Goal: Contribute content: Contribute content

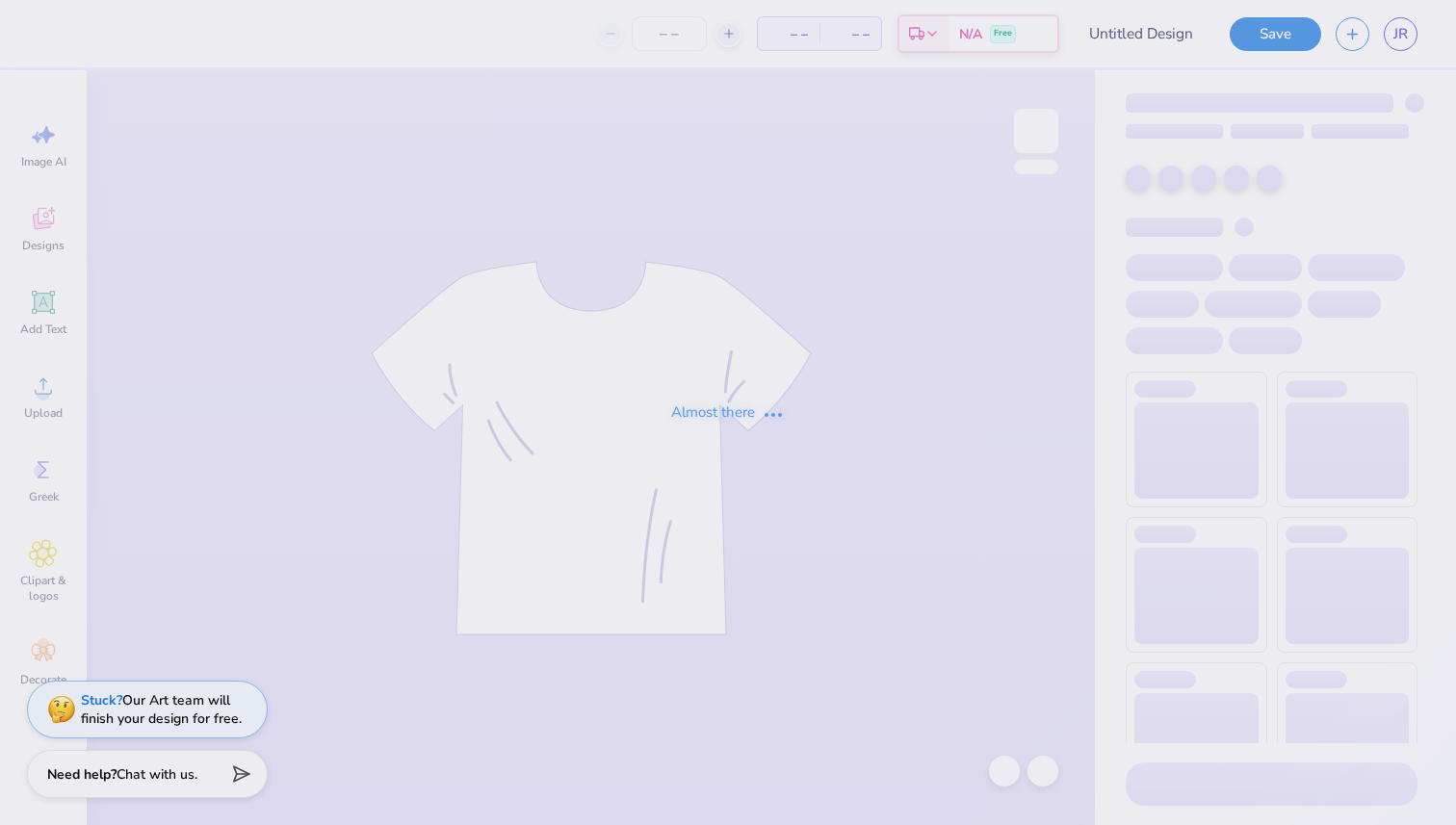
type input "MTG!!"
type input "25"
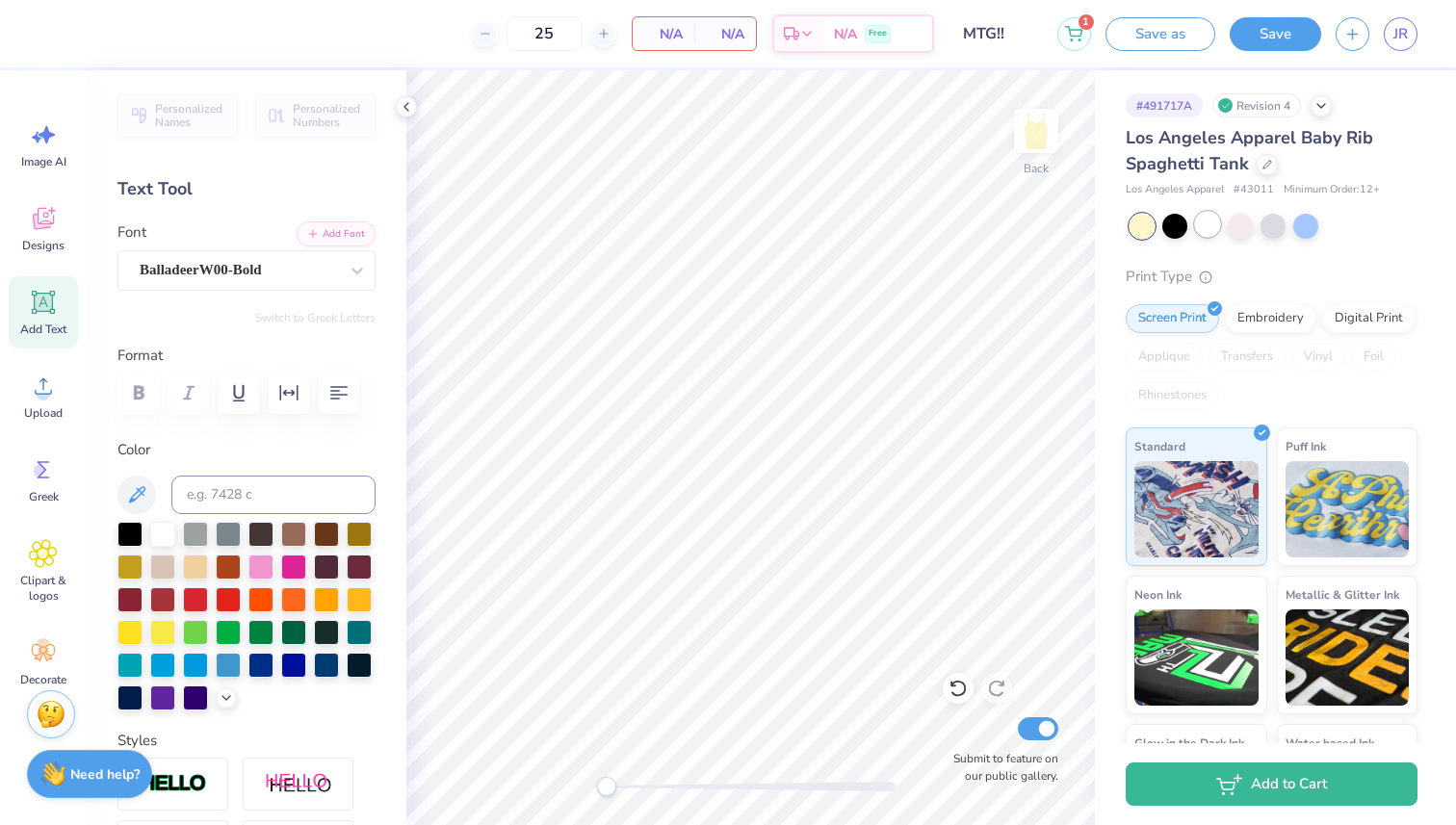
click at [1209, 218] on div at bounding box center [1207, 224] width 25 height 25
click at [43, 193] on div "Designs" at bounding box center [44, 228] width 69 height 72
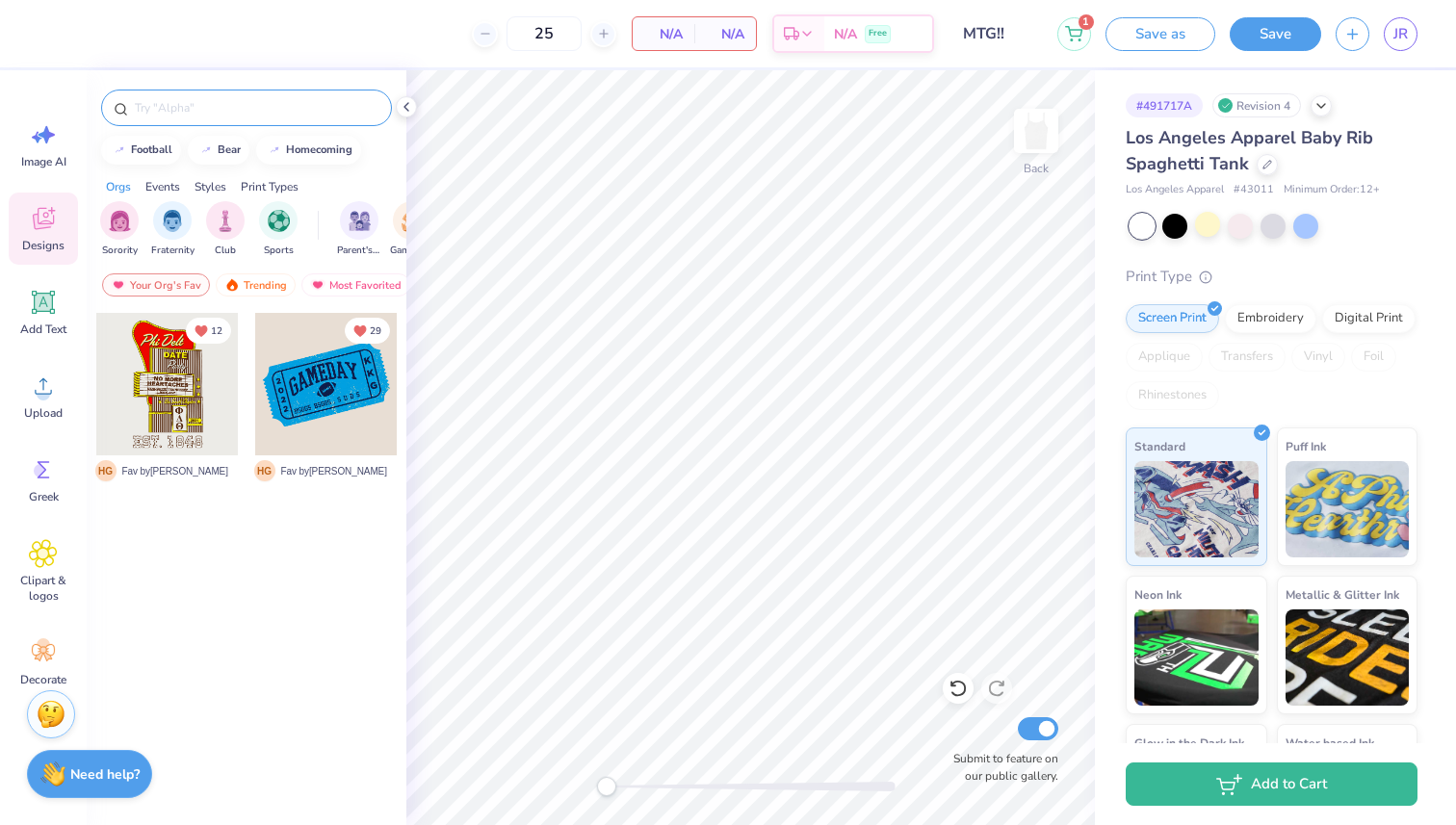
click at [270, 114] on input "text" at bounding box center [256, 107] width 247 height 19
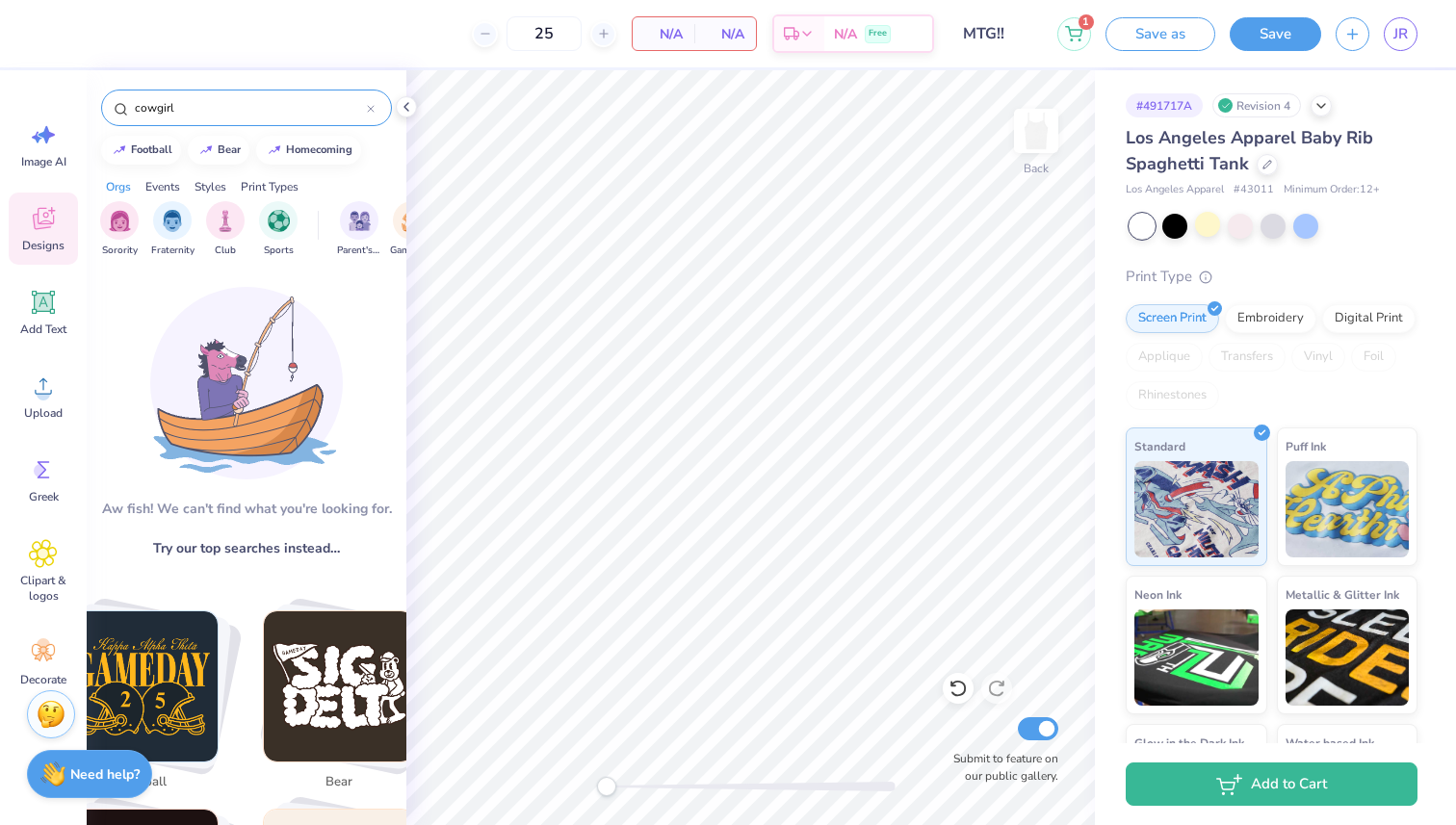
type input "cowgirl"
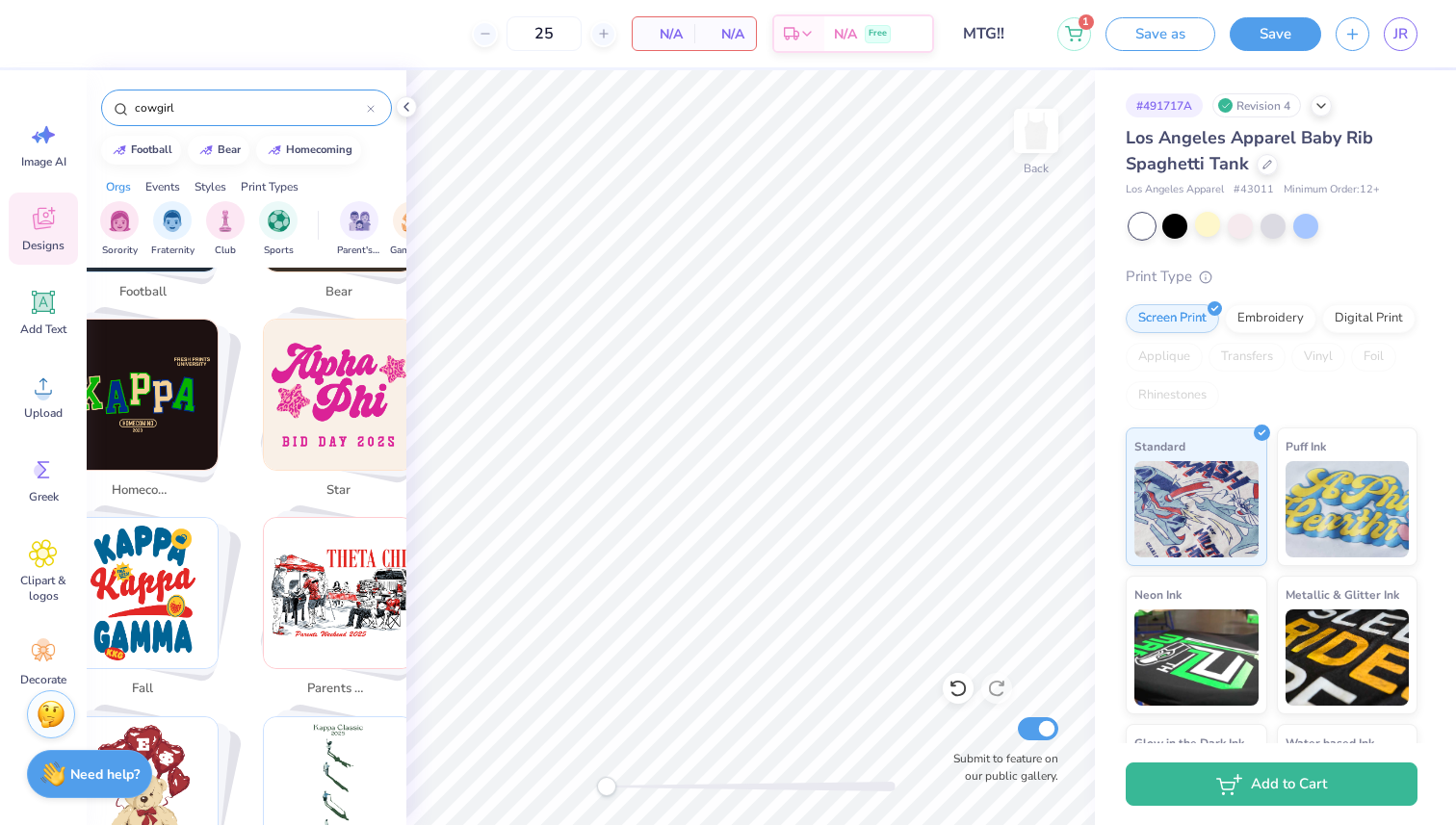
scroll to position [559, 0]
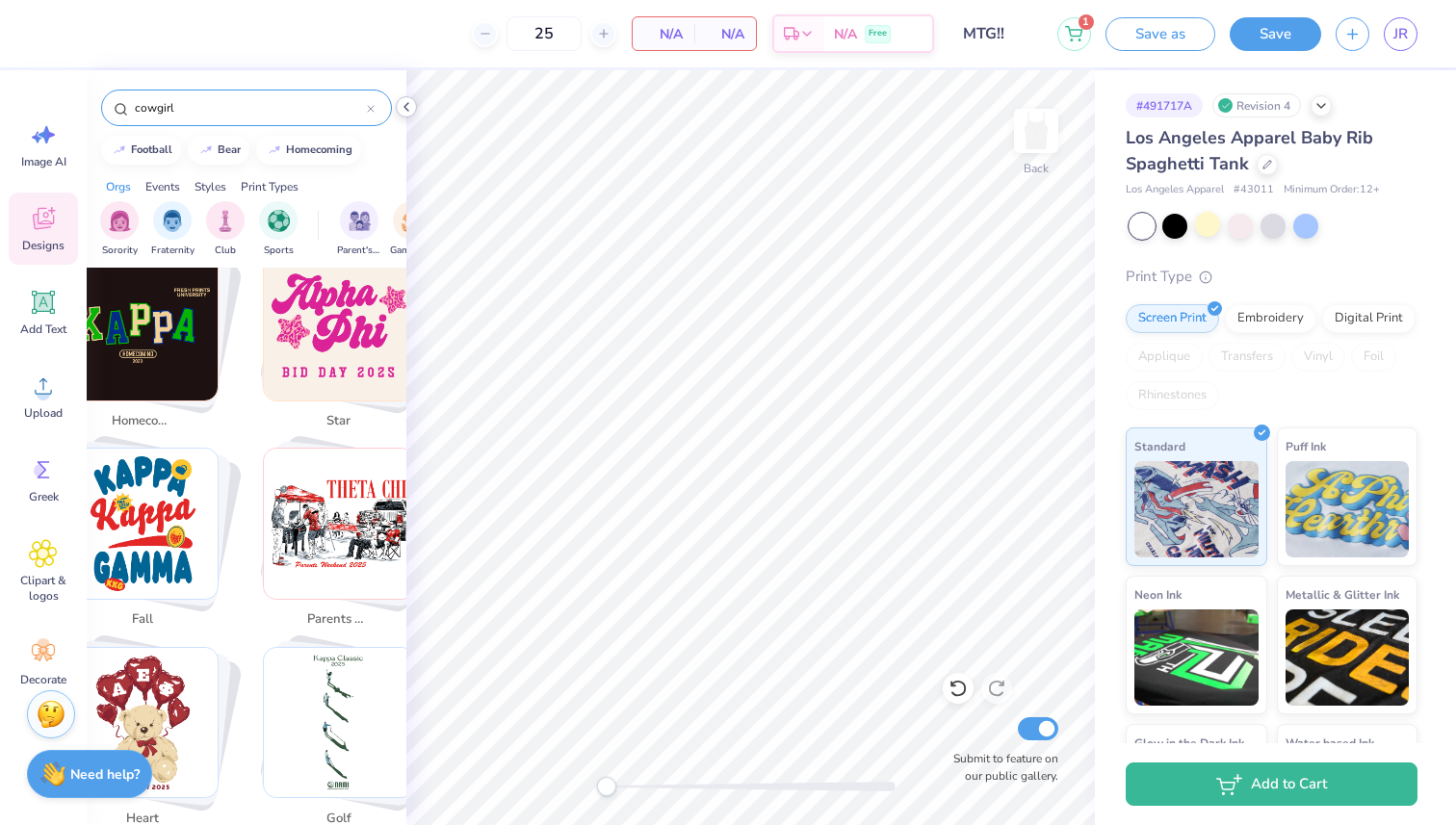
click at [413, 102] on icon at bounding box center [407, 107] width 16 height 16
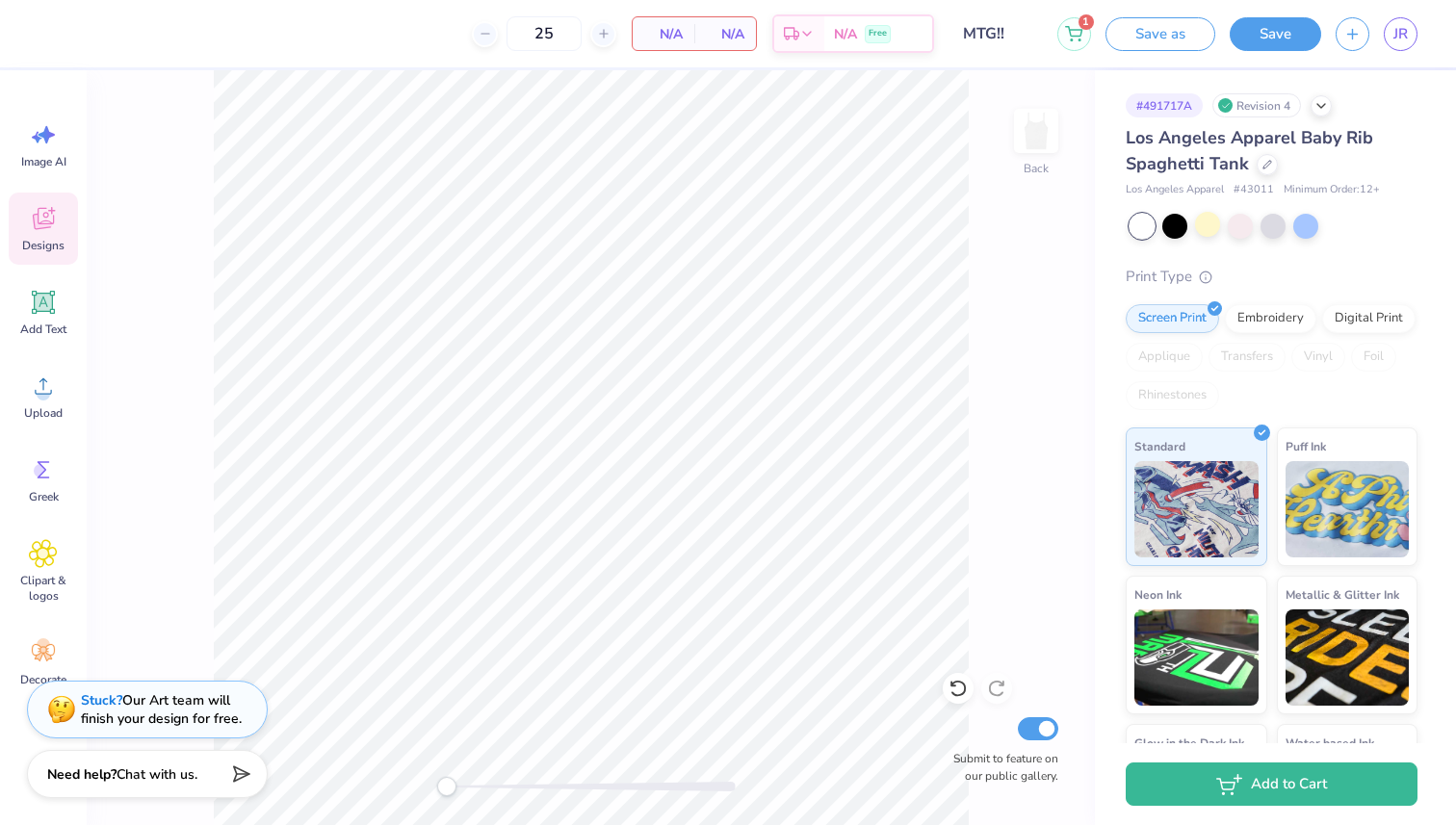
scroll to position [781, 0]
click at [50, 231] on icon at bounding box center [43, 218] width 29 height 29
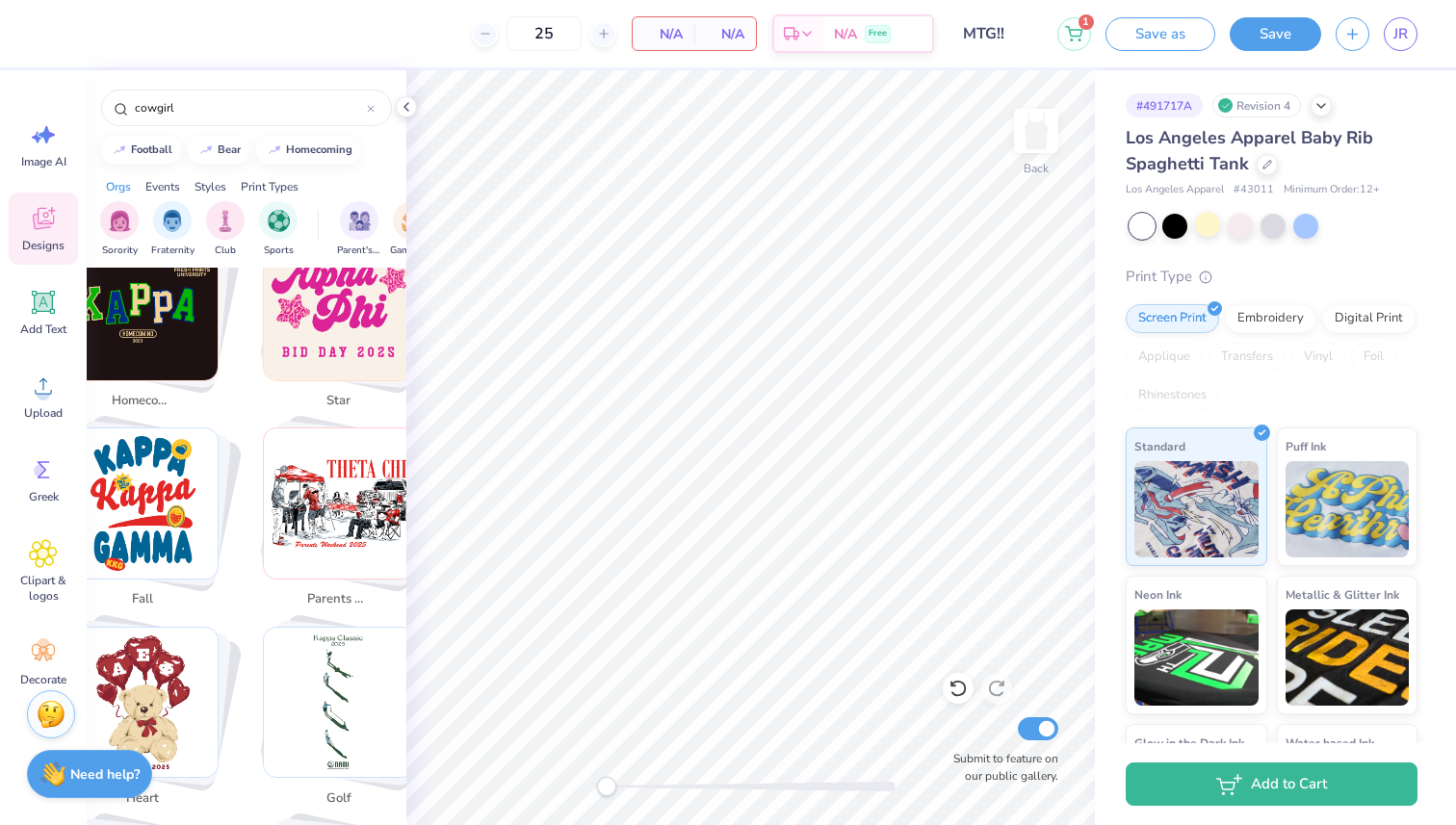
scroll to position [559, 0]
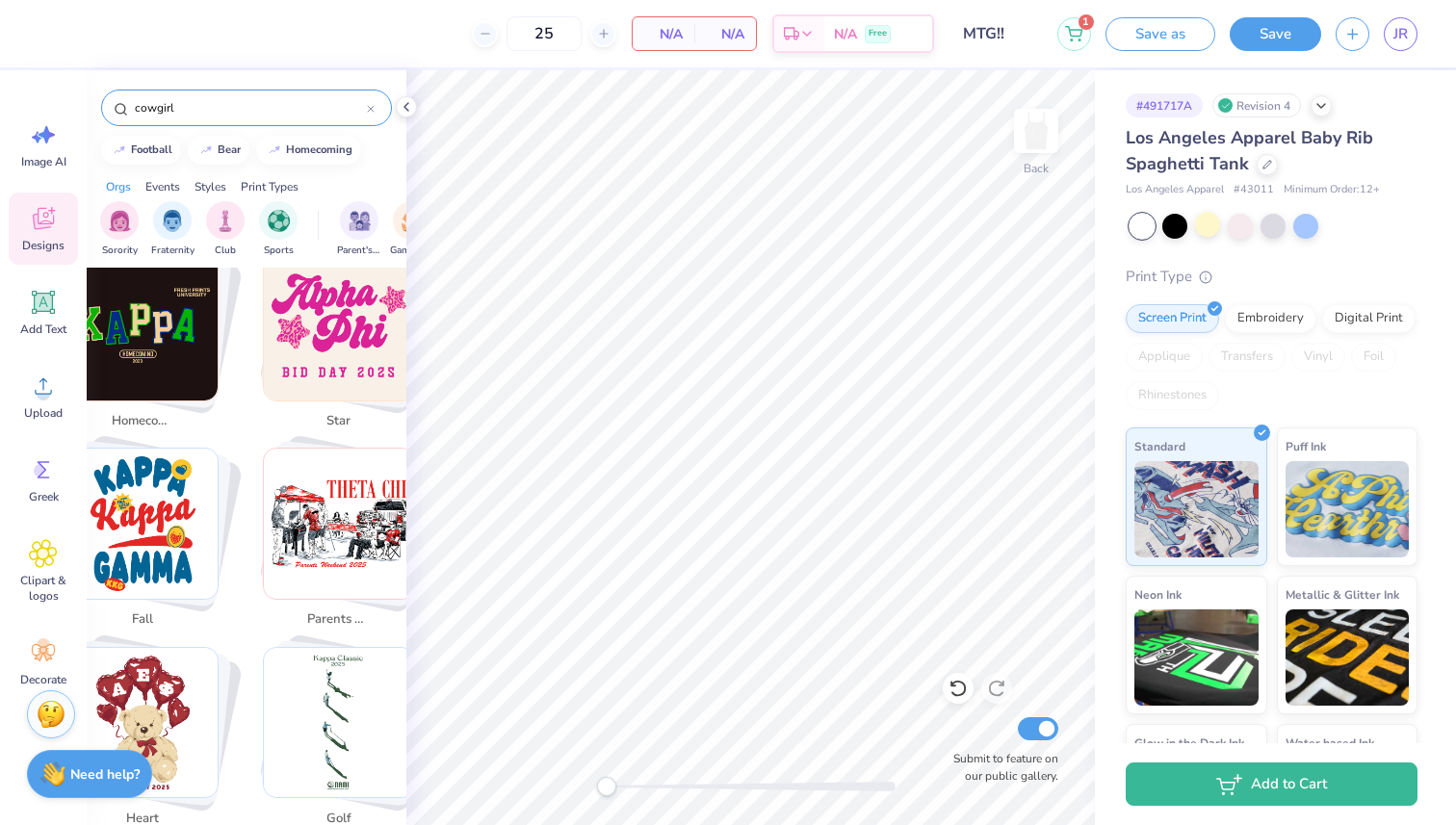
click at [257, 100] on input "cowgirl" at bounding box center [250, 107] width 234 height 19
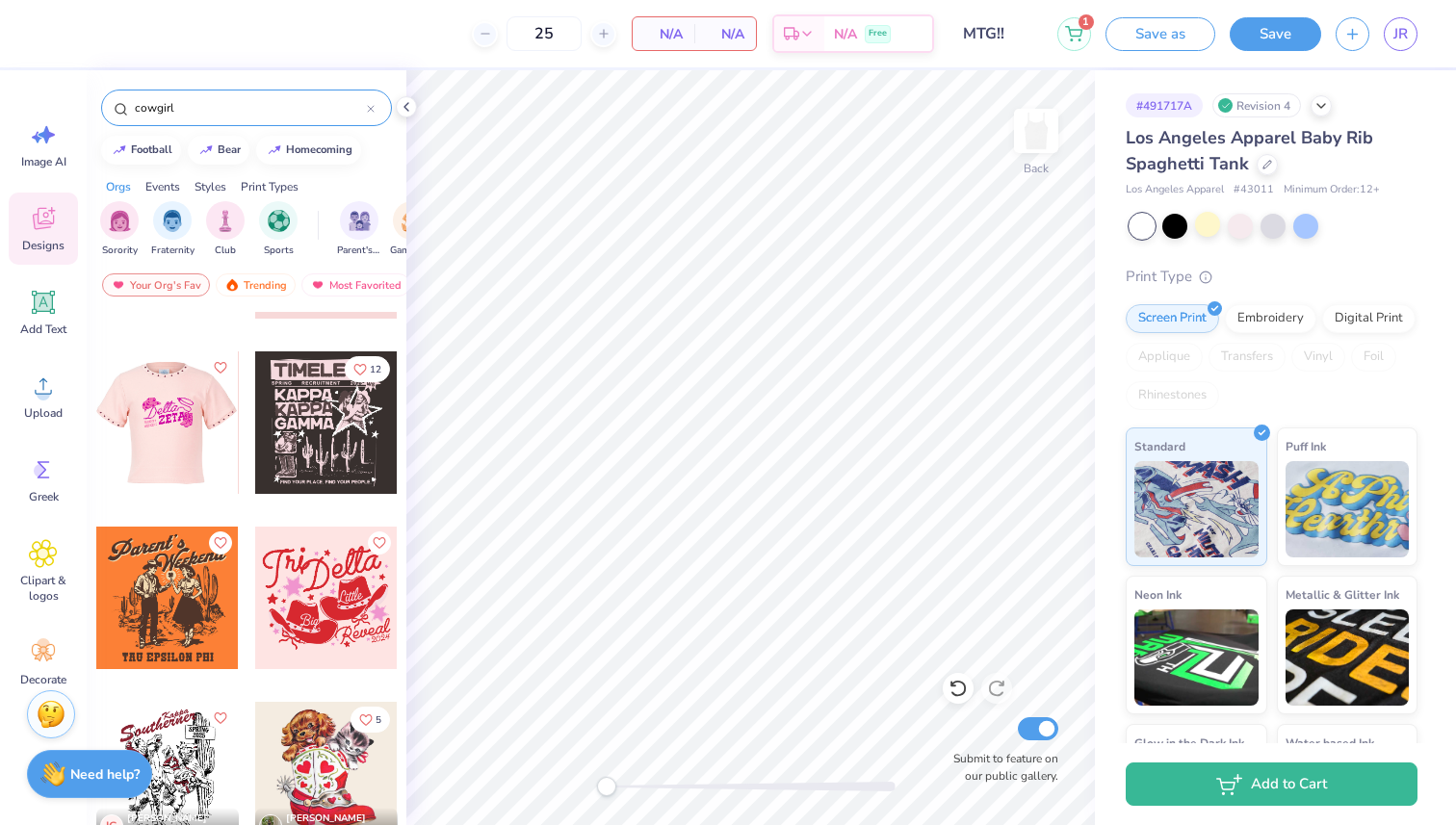
scroll to position [839, 0]
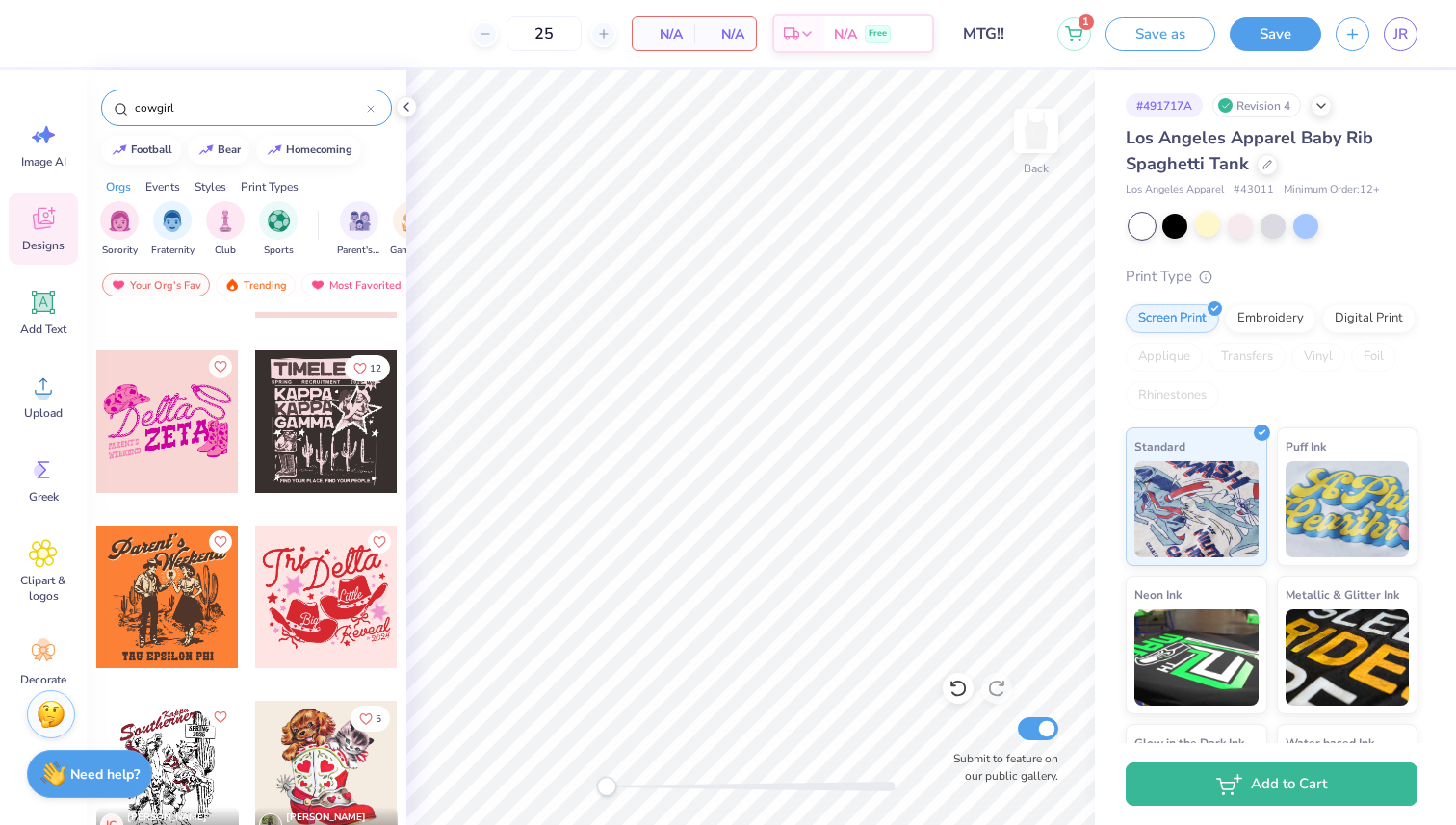
click at [182, 435] on div at bounding box center [168, 421] width 143 height 143
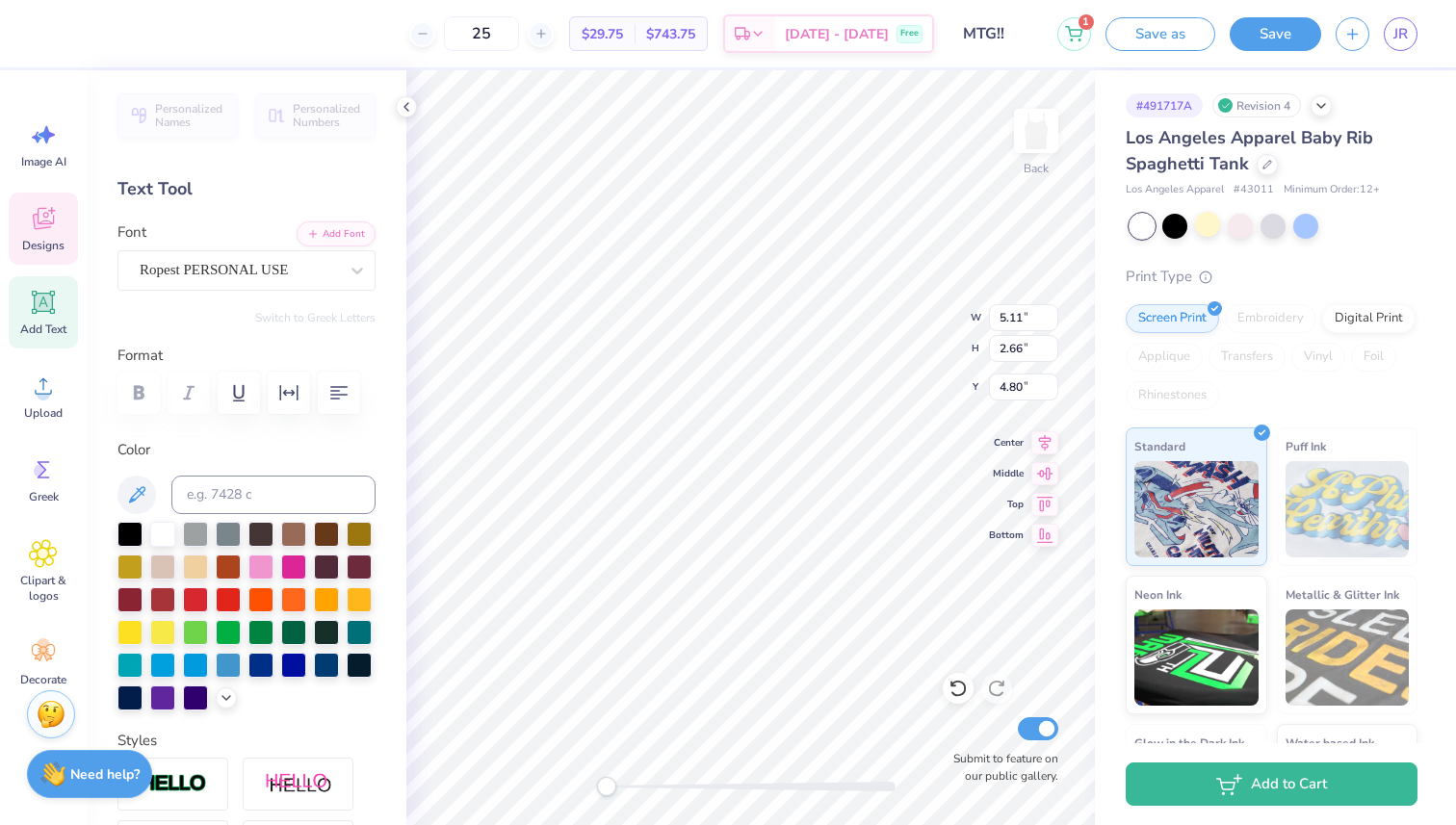
scroll to position [0, 0]
type textarea "D"
type textarea "Sigma Delta Tau"
type input "8.93"
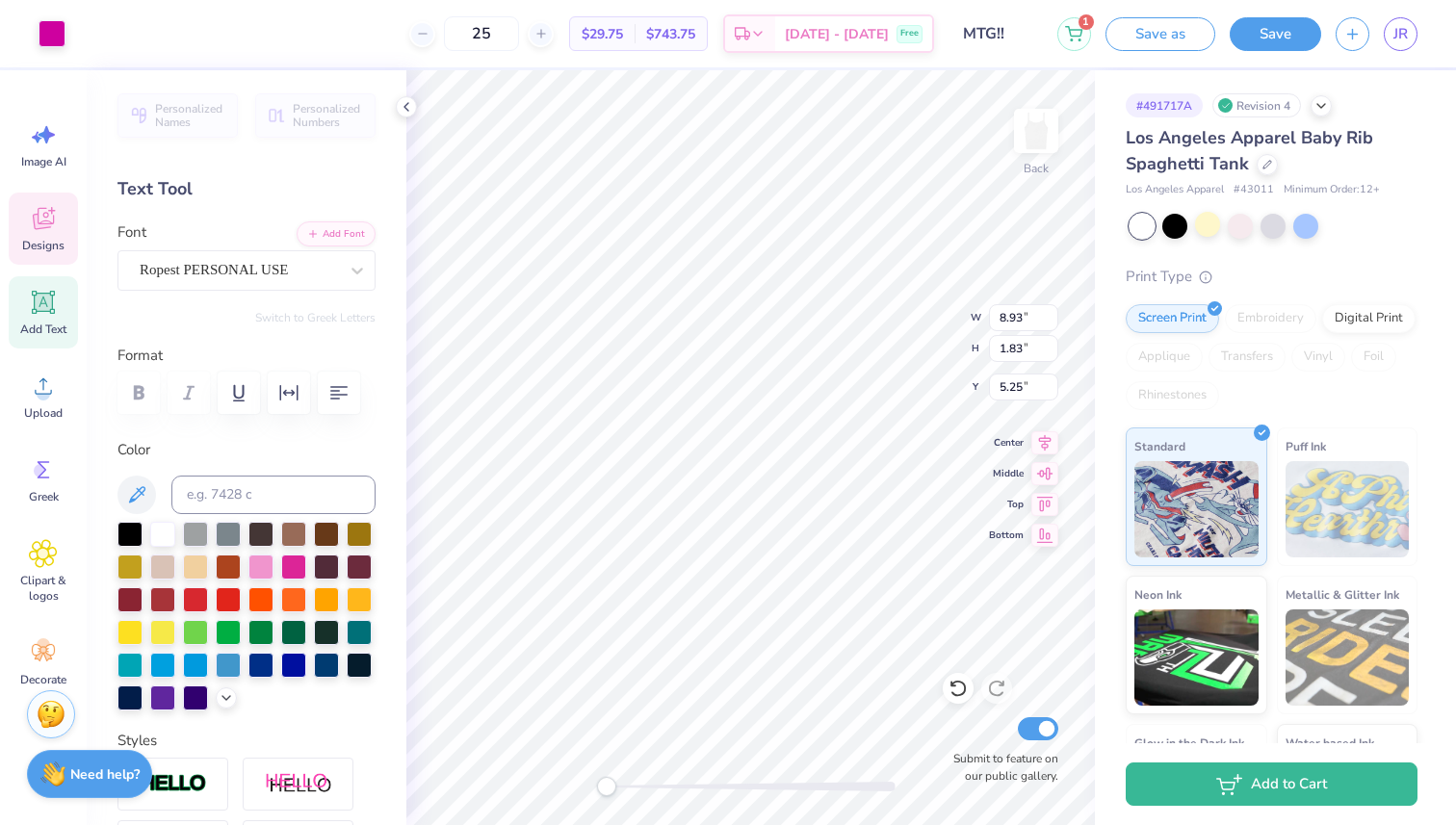
type input "1.83"
type input "5.25"
type textarea "Sigma Delta Tau"
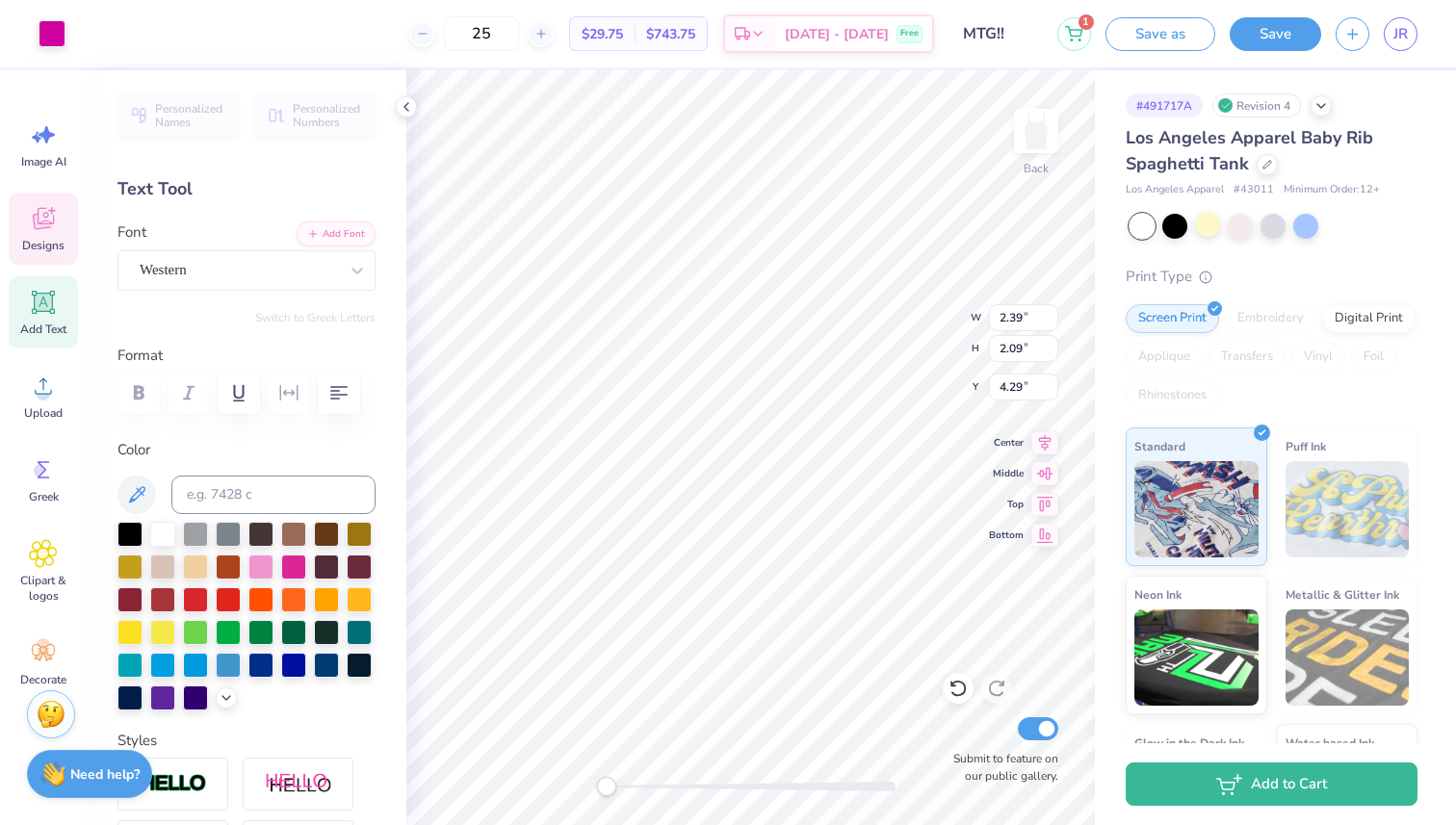
type input "2.39"
type input "2.09"
type input "4.29"
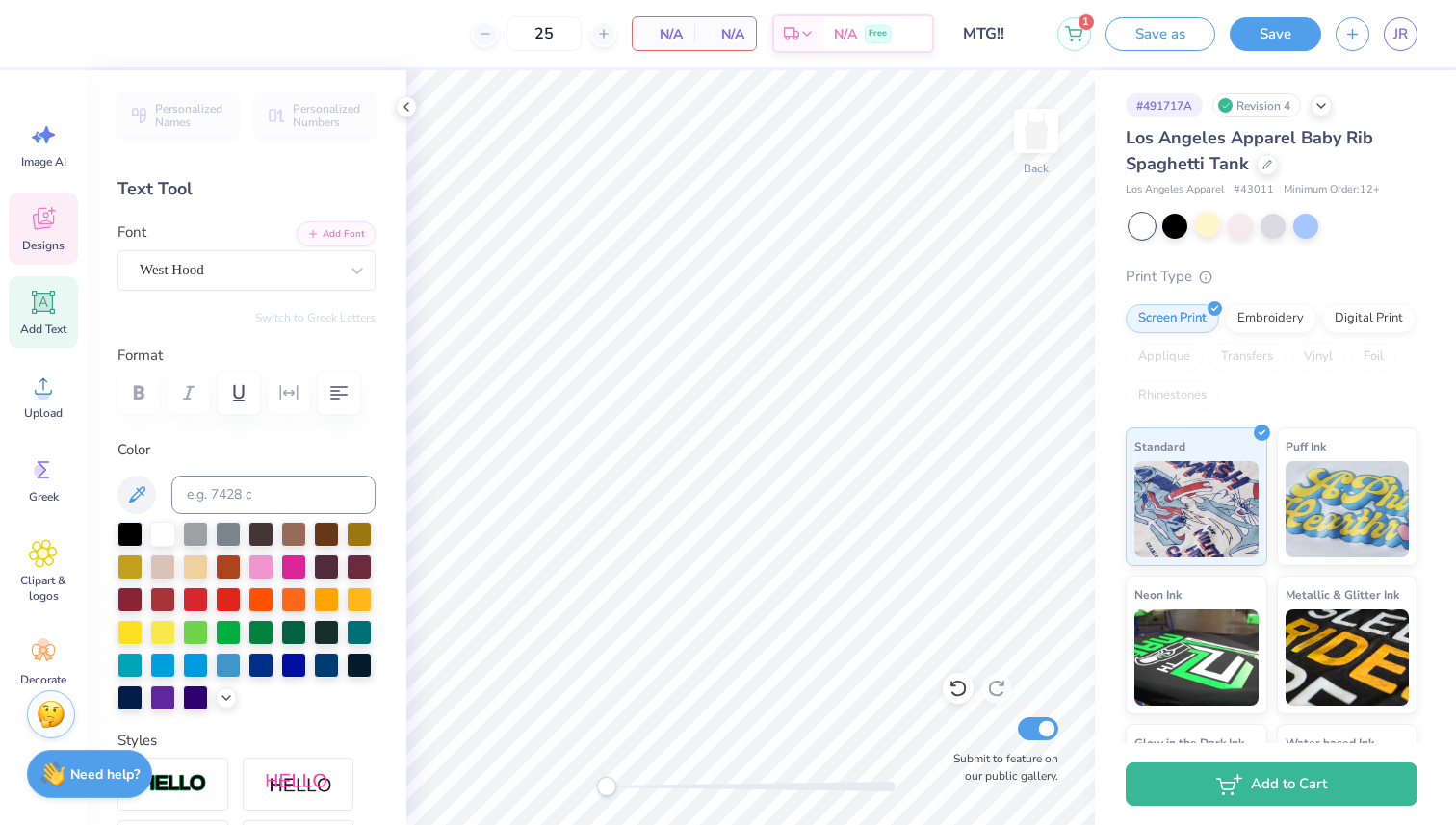
click at [42, 239] on span "Designs" at bounding box center [43, 246] width 43 height 16
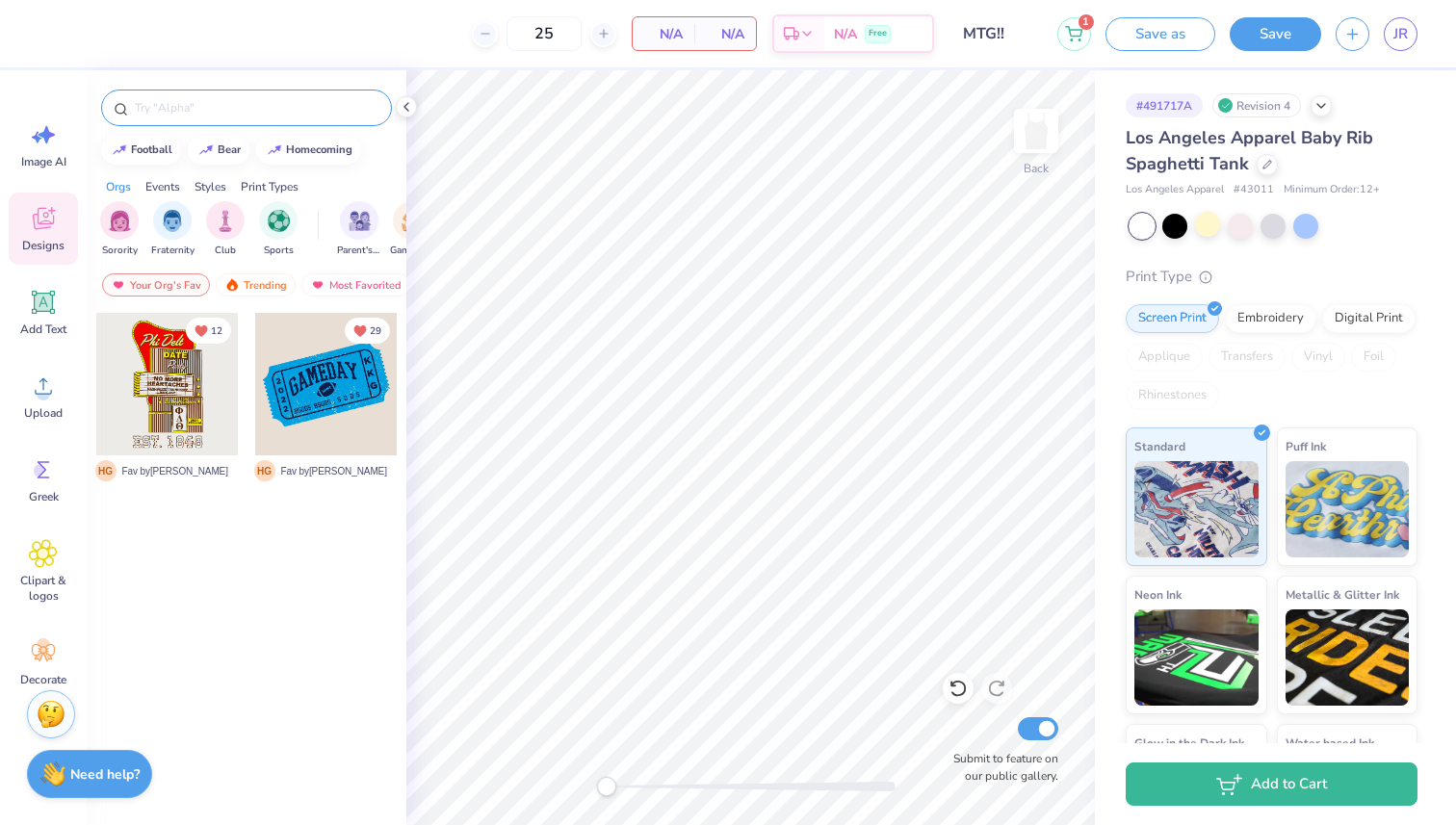
click at [297, 100] on input "text" at bounding box center [256, 107] width 247 height 19
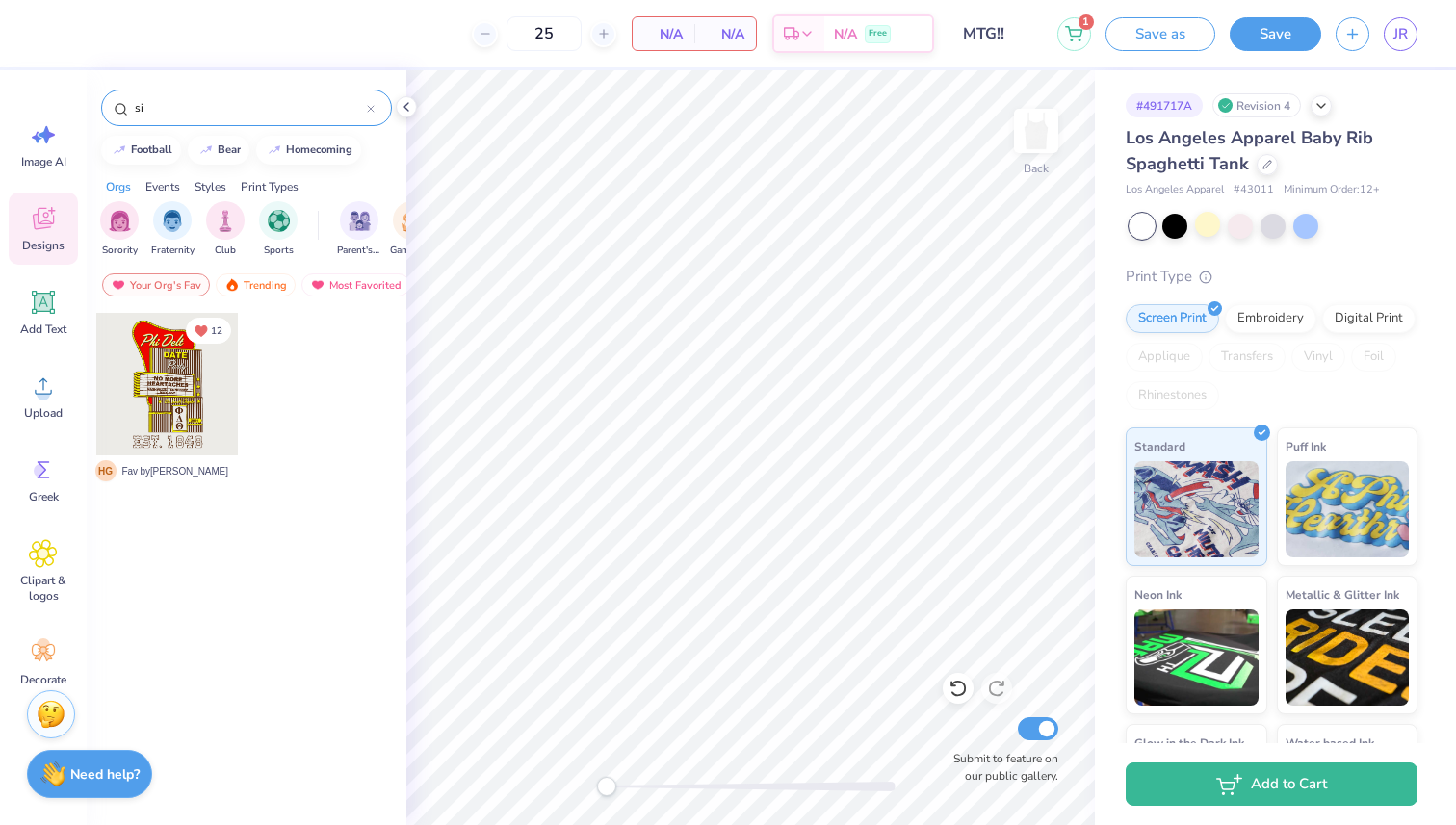
type input "s"
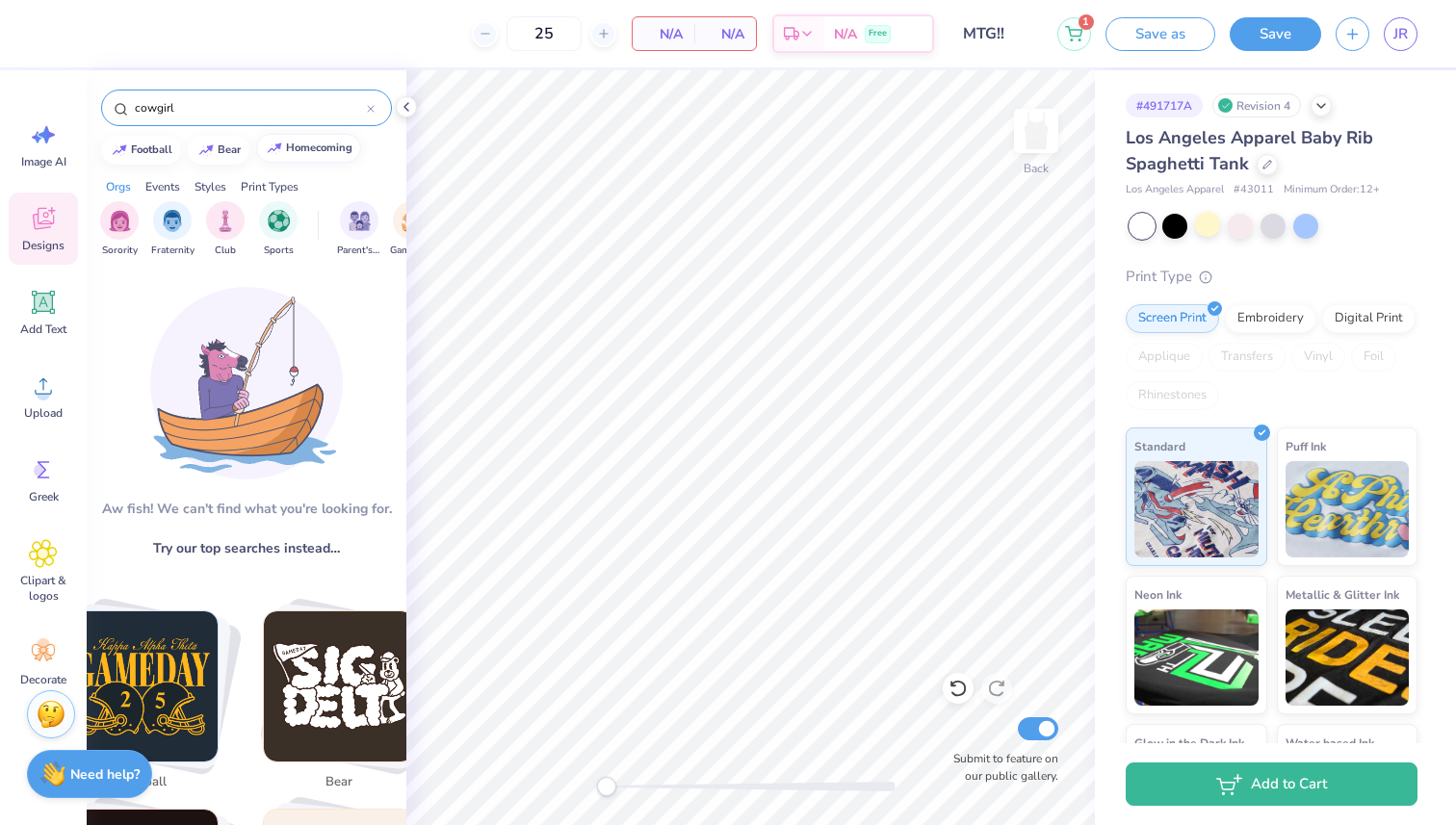
type input "cowgirl"
click at [209, 111] on input "cowgirl" at bounding box center [250, 107] width 234 height 19
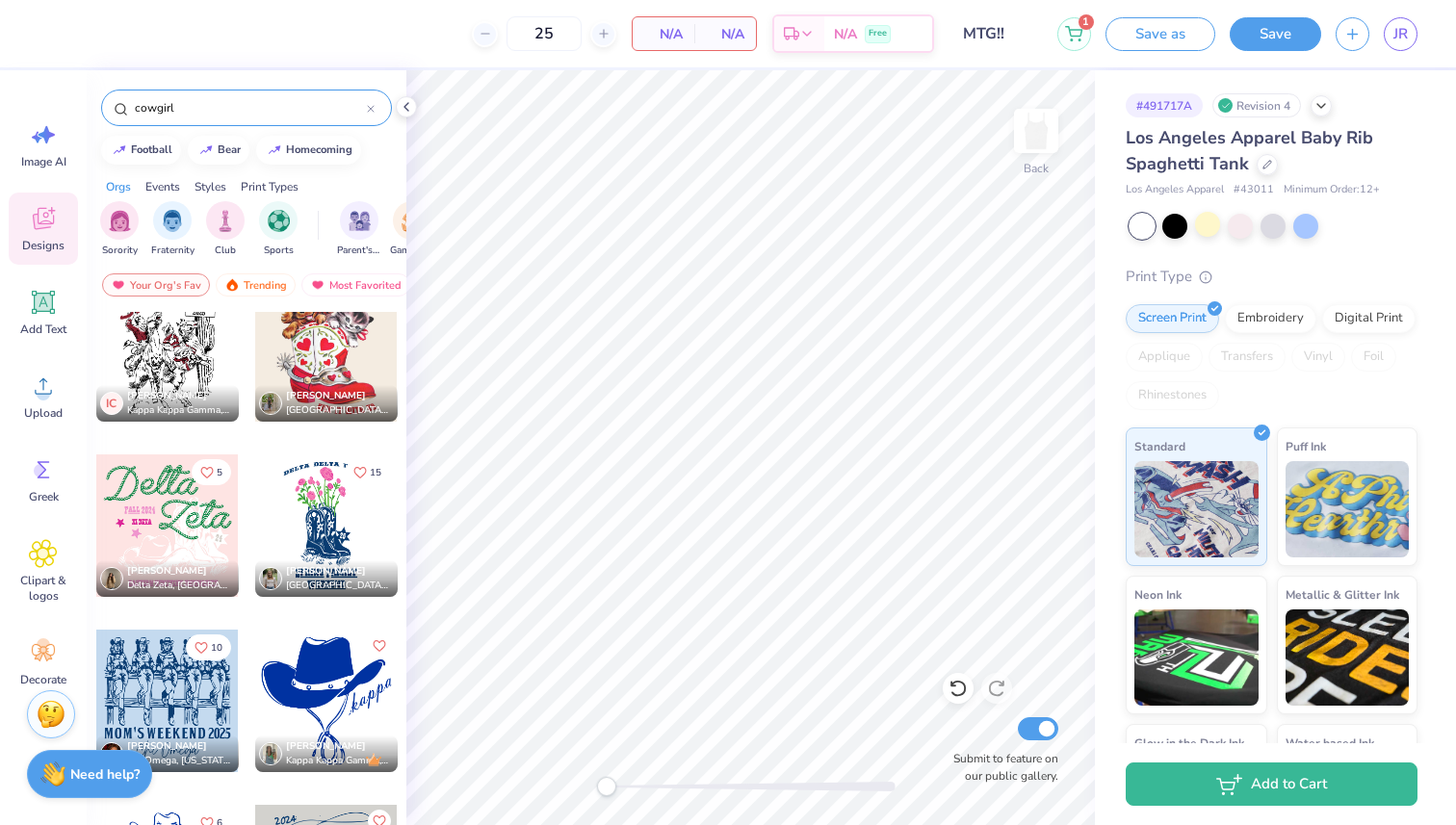
scroll to position [1273, 0]
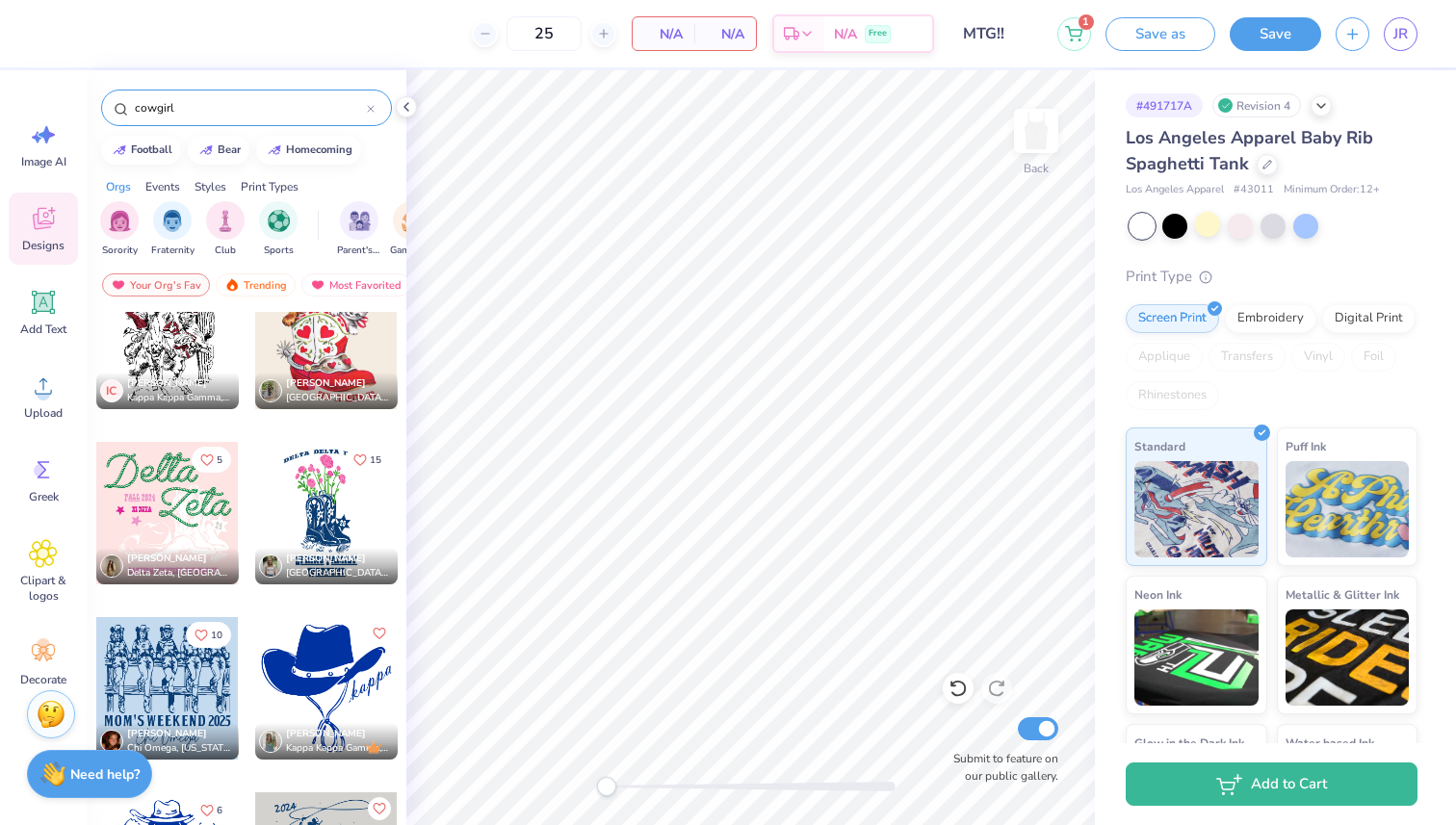
click at [189, 508] on div at bounding box center [168, 514] width 143 height 143
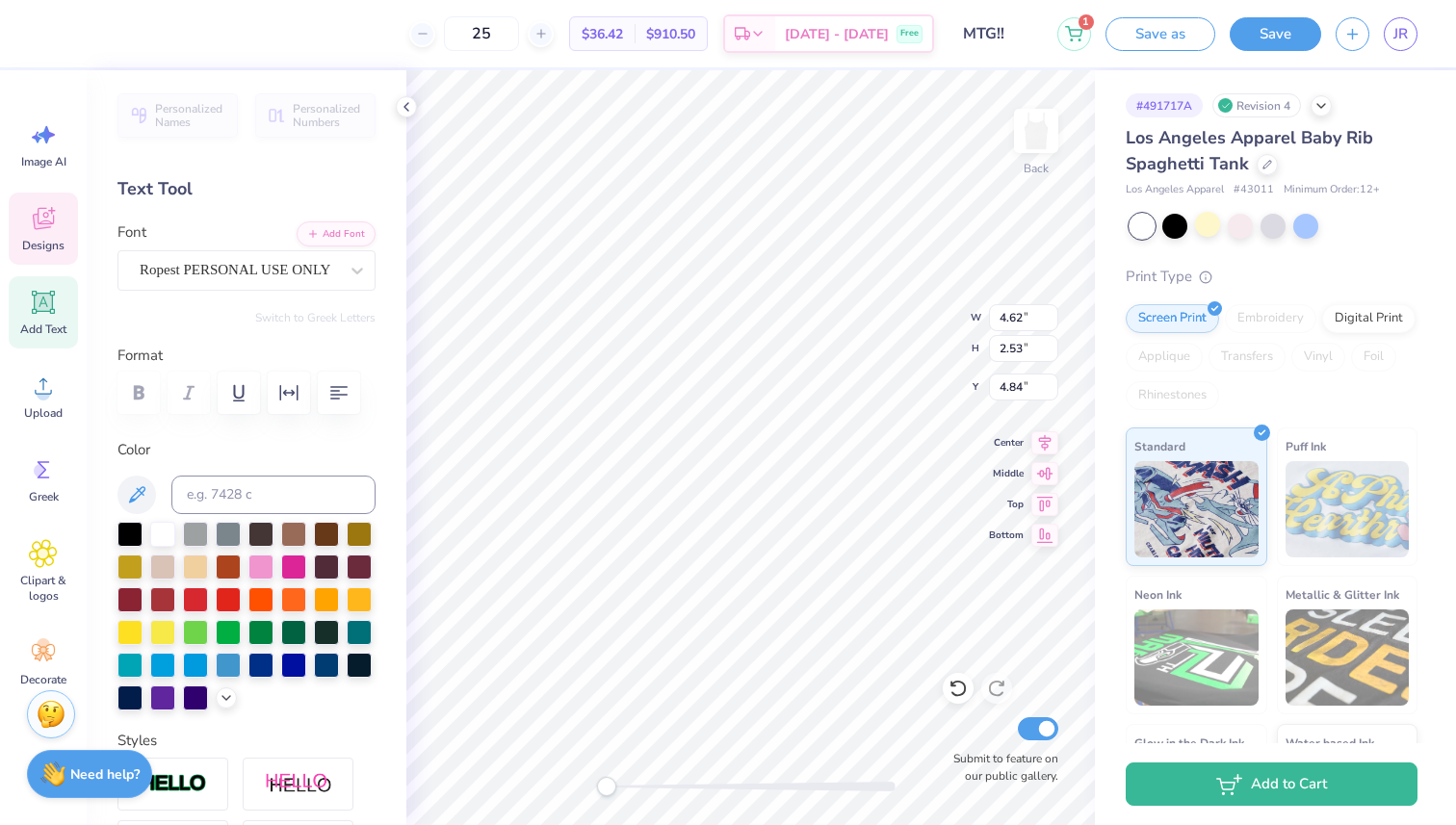
type textarea "Z"
type input "7.06"
type input "5.06"
type input "4.69"
click at [228, 698] on icon at bounding box center [226, 696] width 16 height 16
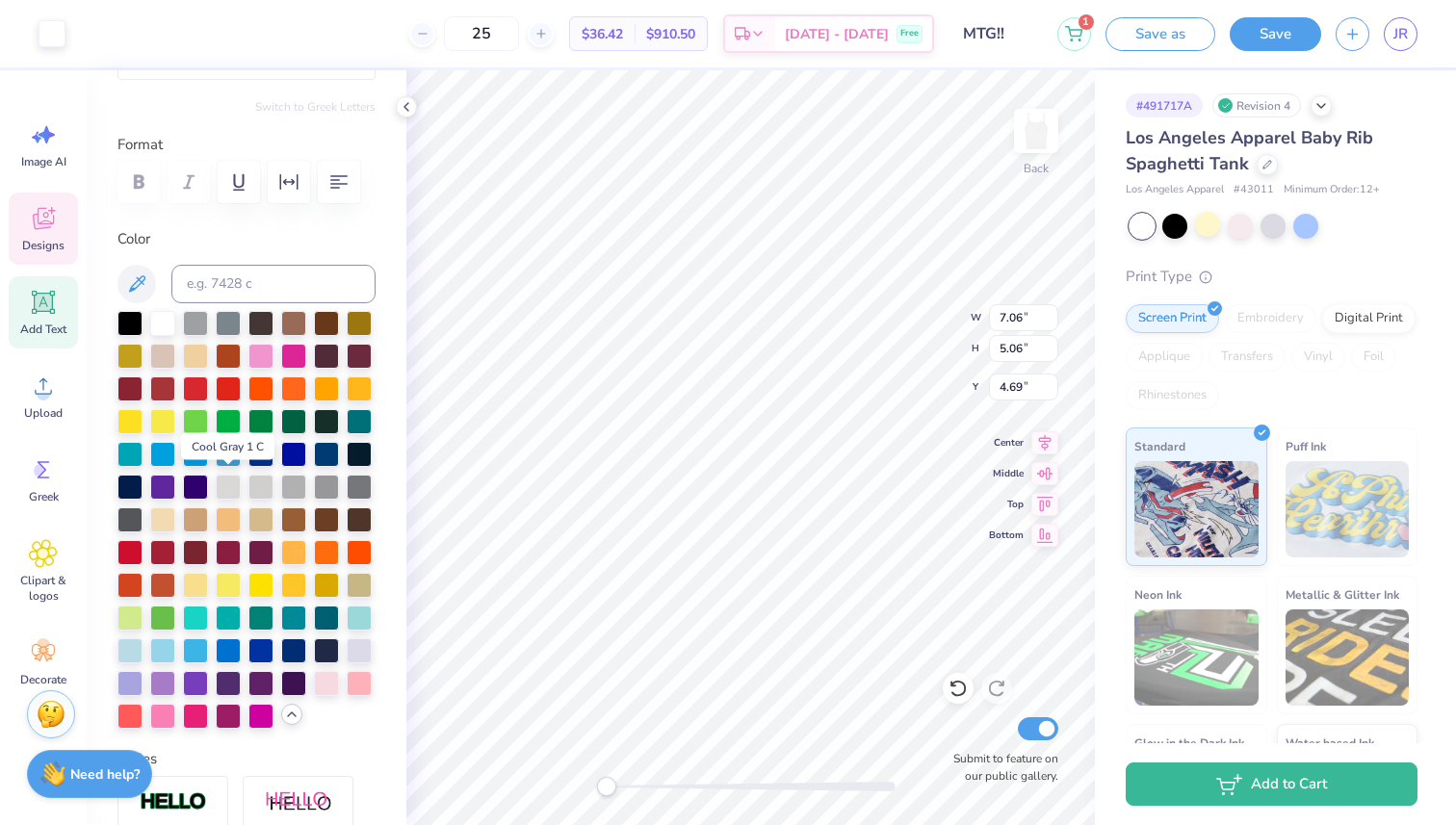
scroll to position [212, 0]
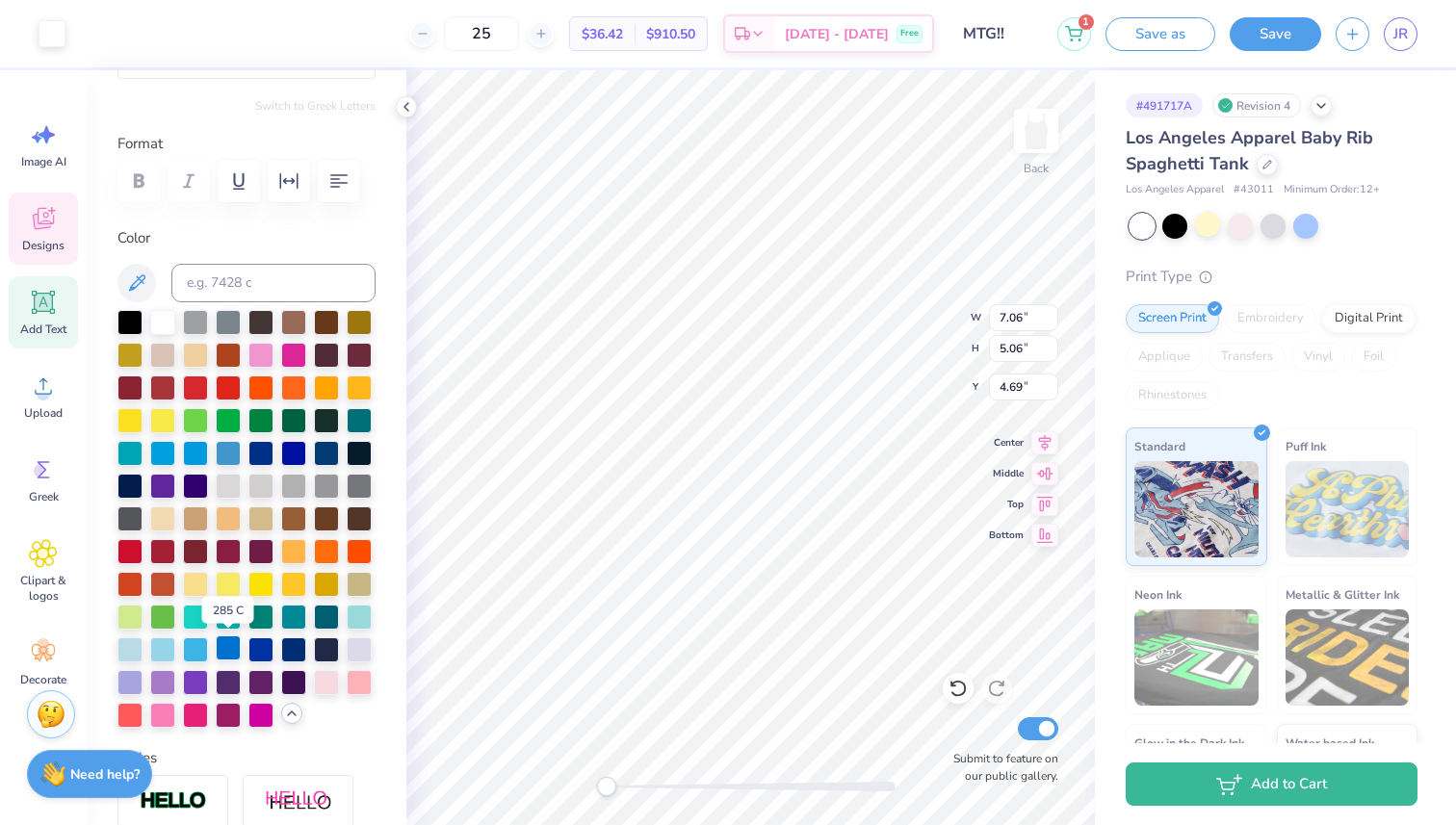
click at [235, 649] on div at bounding box center [227, 648] width 25 height 25
click at [225, 647] on div at bounding box center [227, 648] width 25 height 25
click at [46, 44] on div at bounding box center [52, 31] width 27 height 27
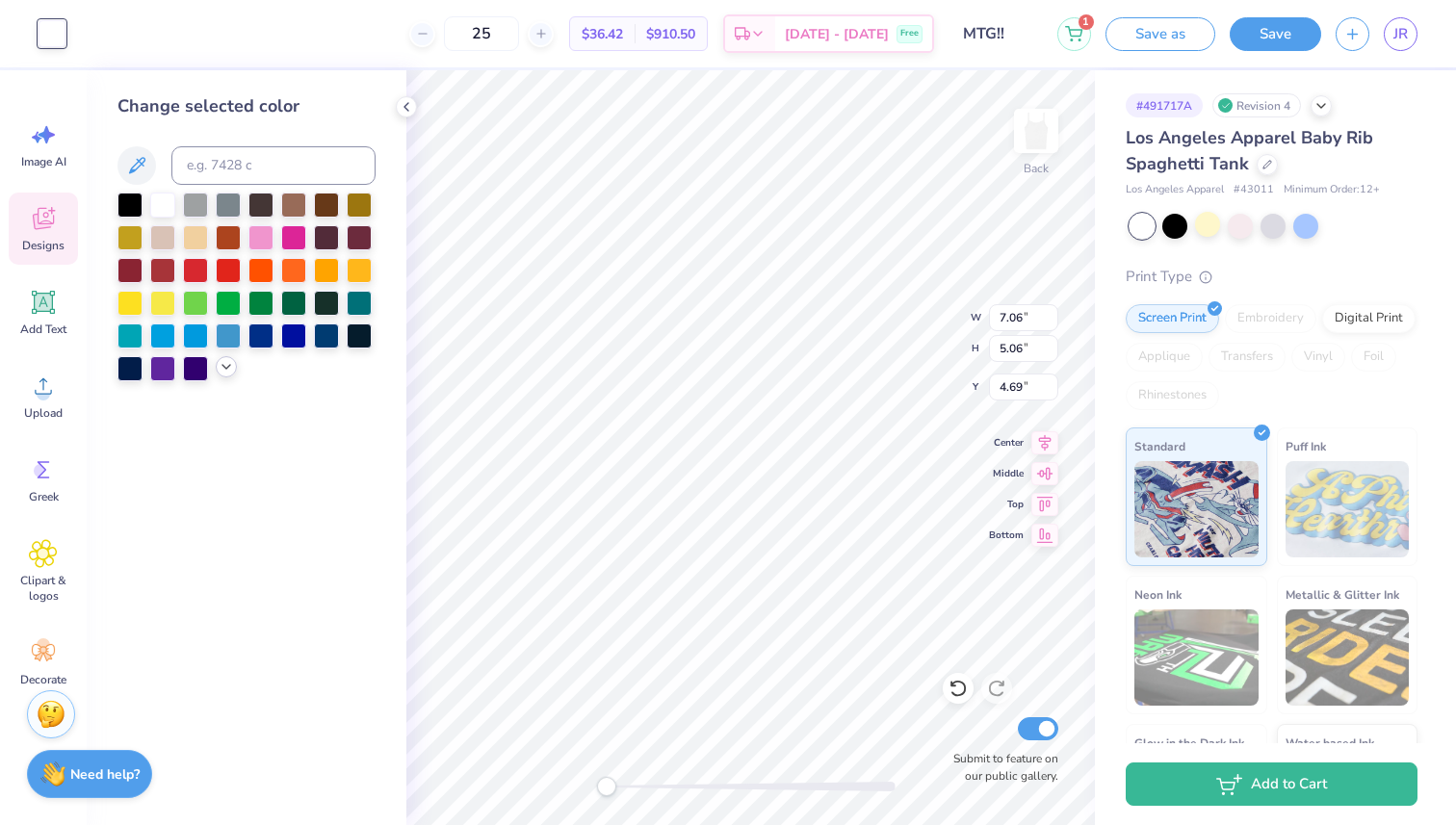
click at [225, 362] on icon at bounding box center [226, 367] width 16 height 16
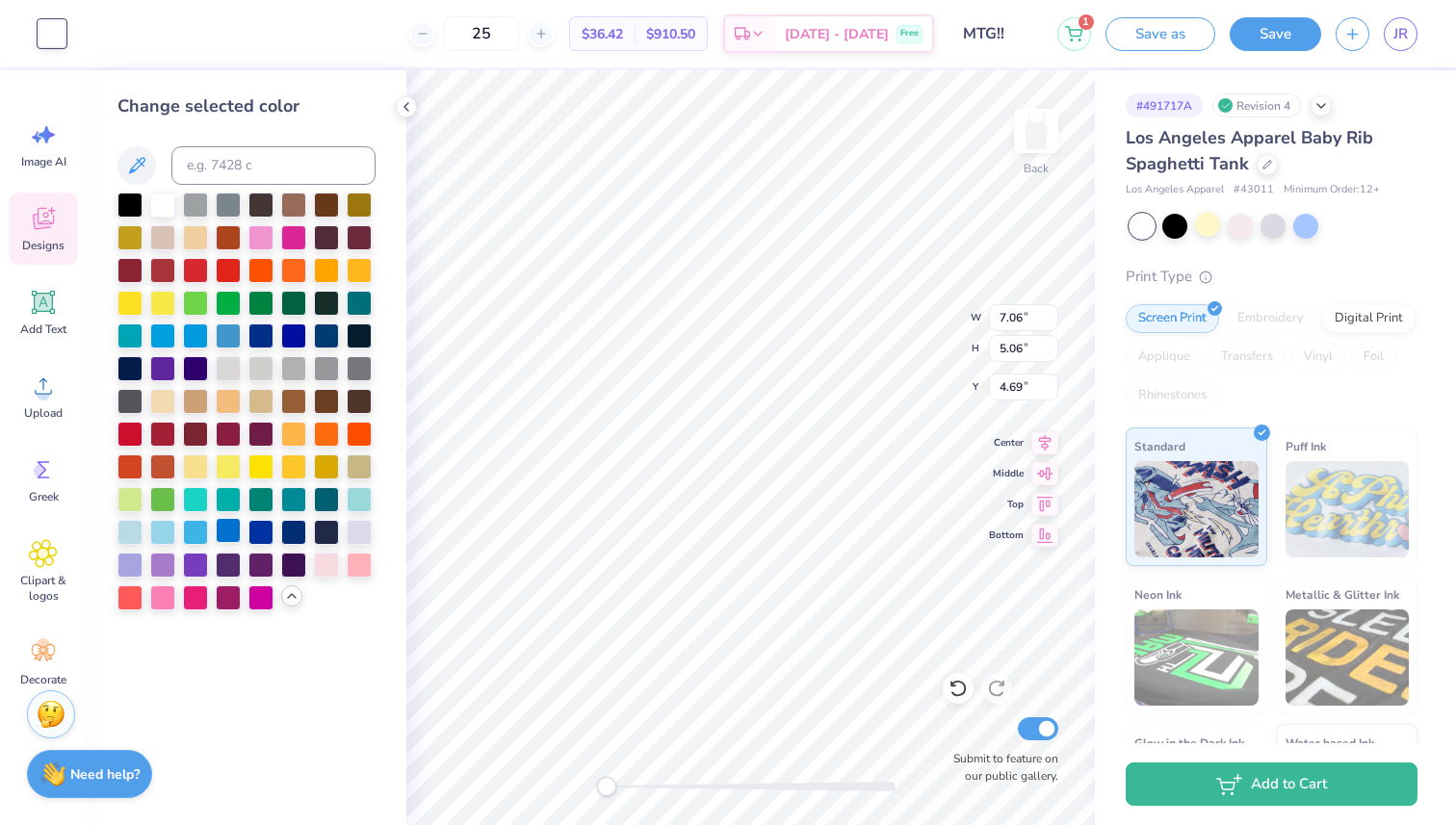
click at [223, 525] on div at bounding box center [227, 530] width 25 height 25
click at [234, 531] on div at bounding box center [227, 530] width 25 height 25
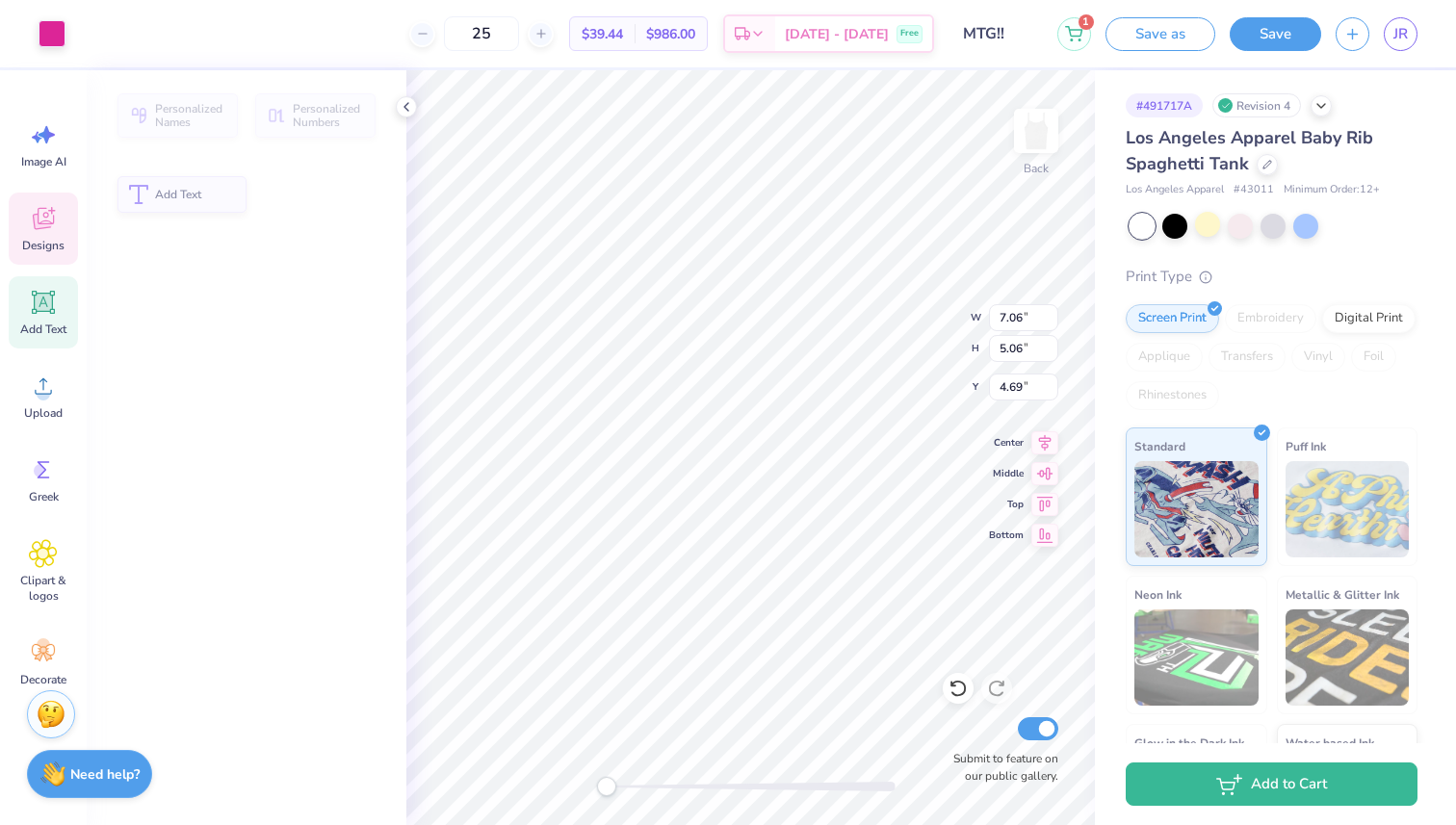
type input "1.24"
type input "0.36"
type input "6.07"
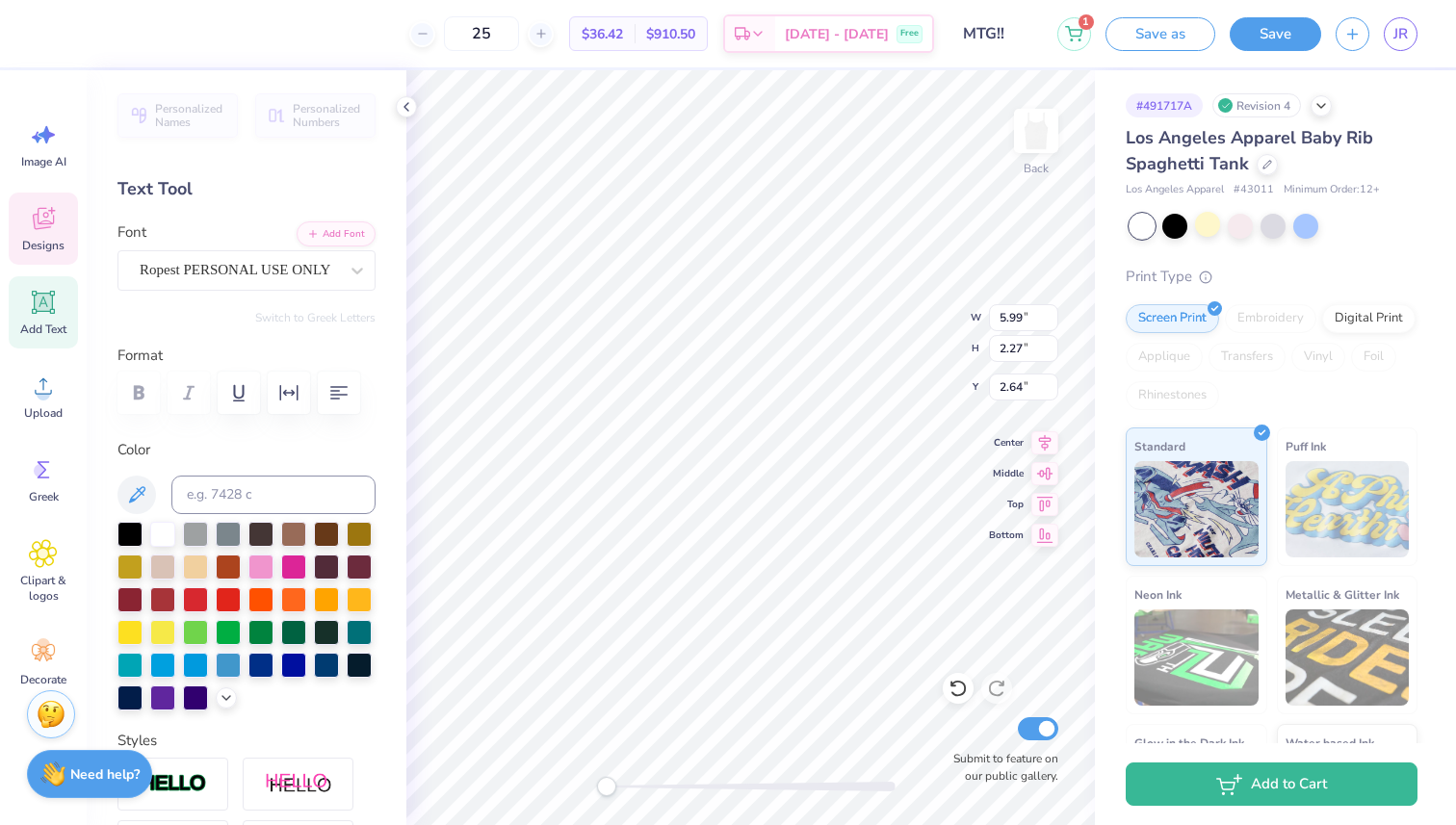
scroll to position [0, 0]
type input "0.44"
type input "0.51"
type input "7.04"
type input "1.26"
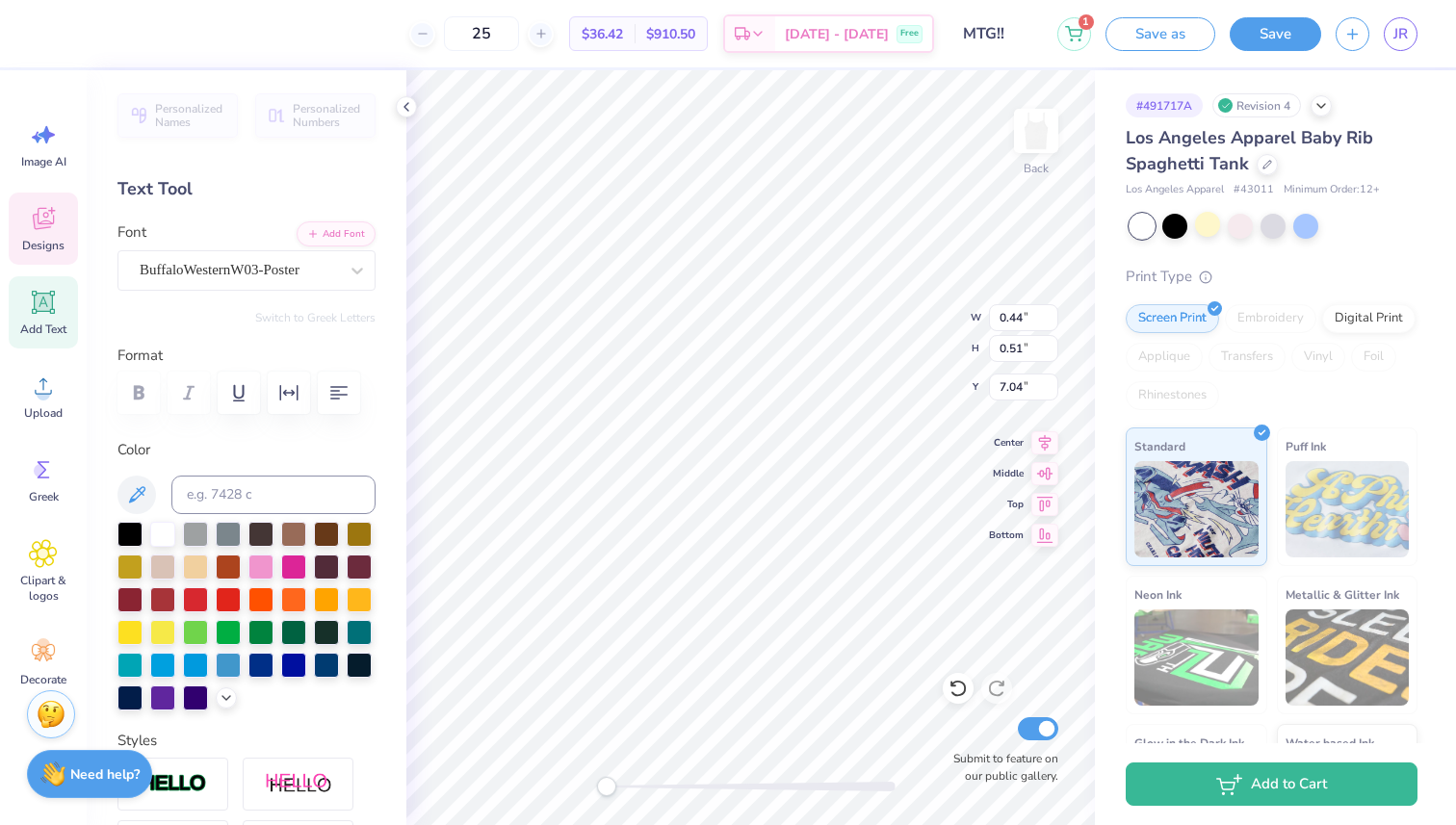
type input "1.38"
type input "6.61"
click at [220, 696] on icon at bounding box center [226, 696] width 16 height 16
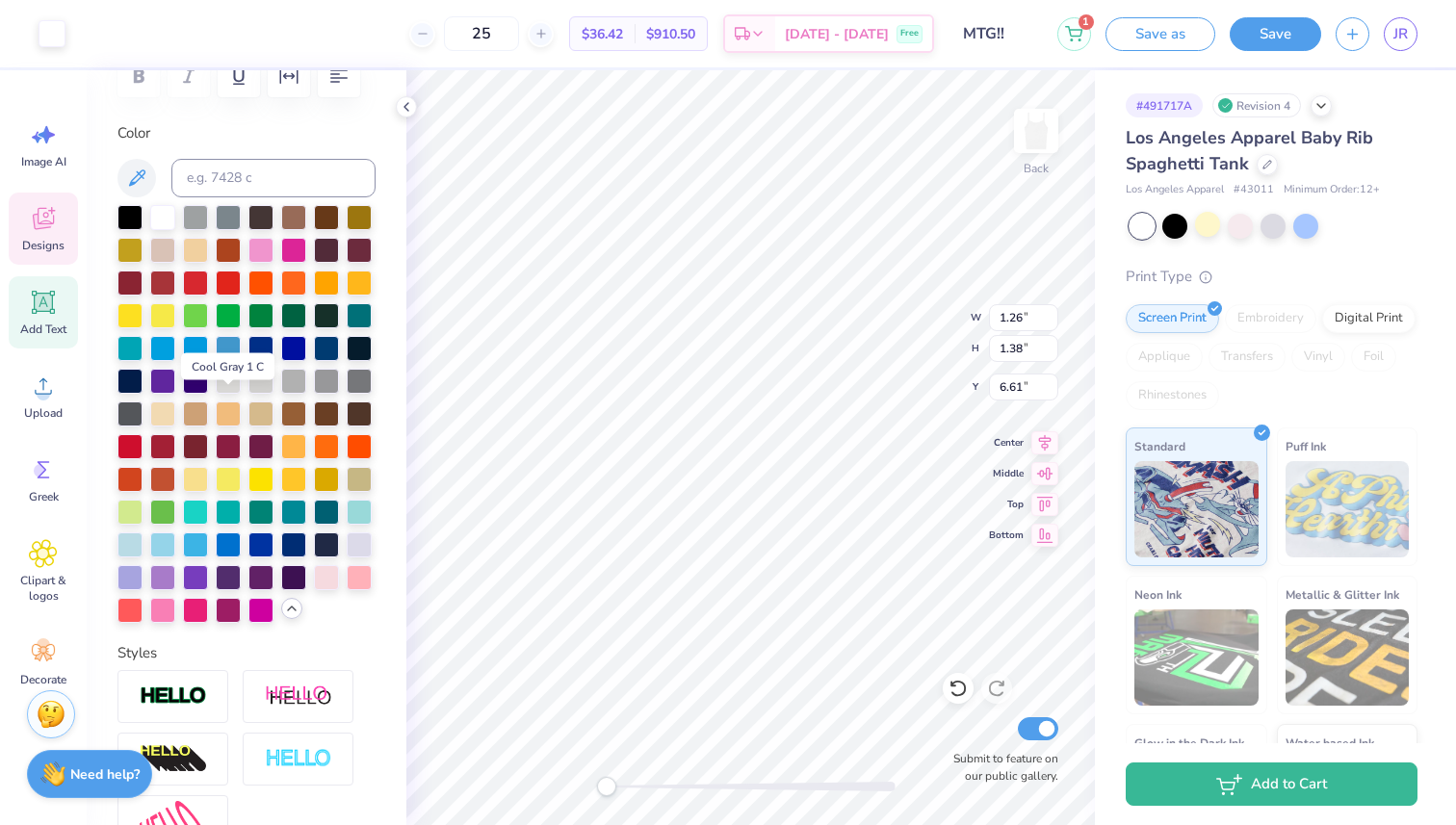
scroll to position [376, 0]
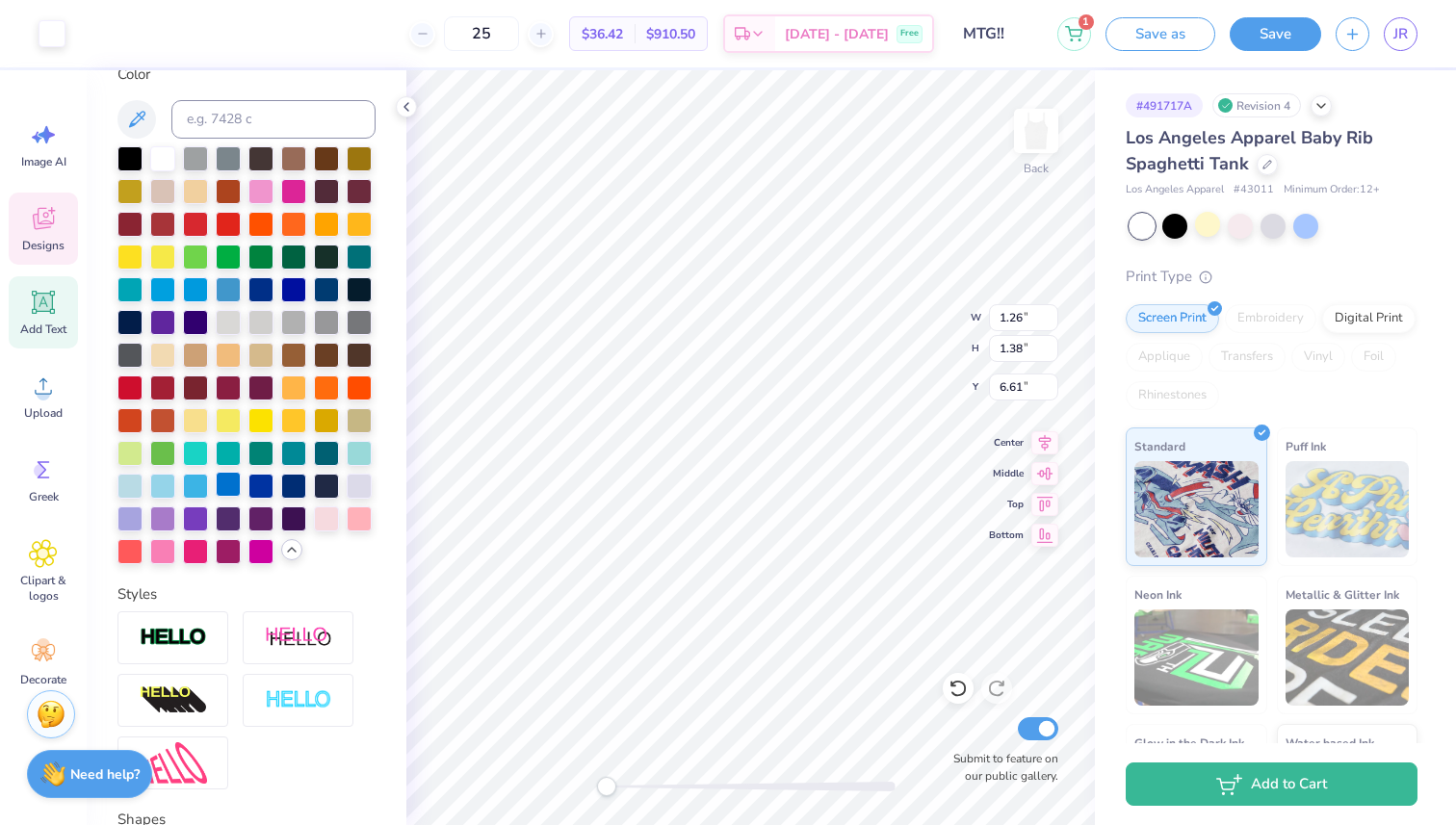
click at [219, 487] on div at bounding box center [227, 484] width 25 height 25
click at [230, 488] on div at bounding box center [227, 484] width 25 height 25
type input "5.99"
type input "2.27"
type input "2.64"
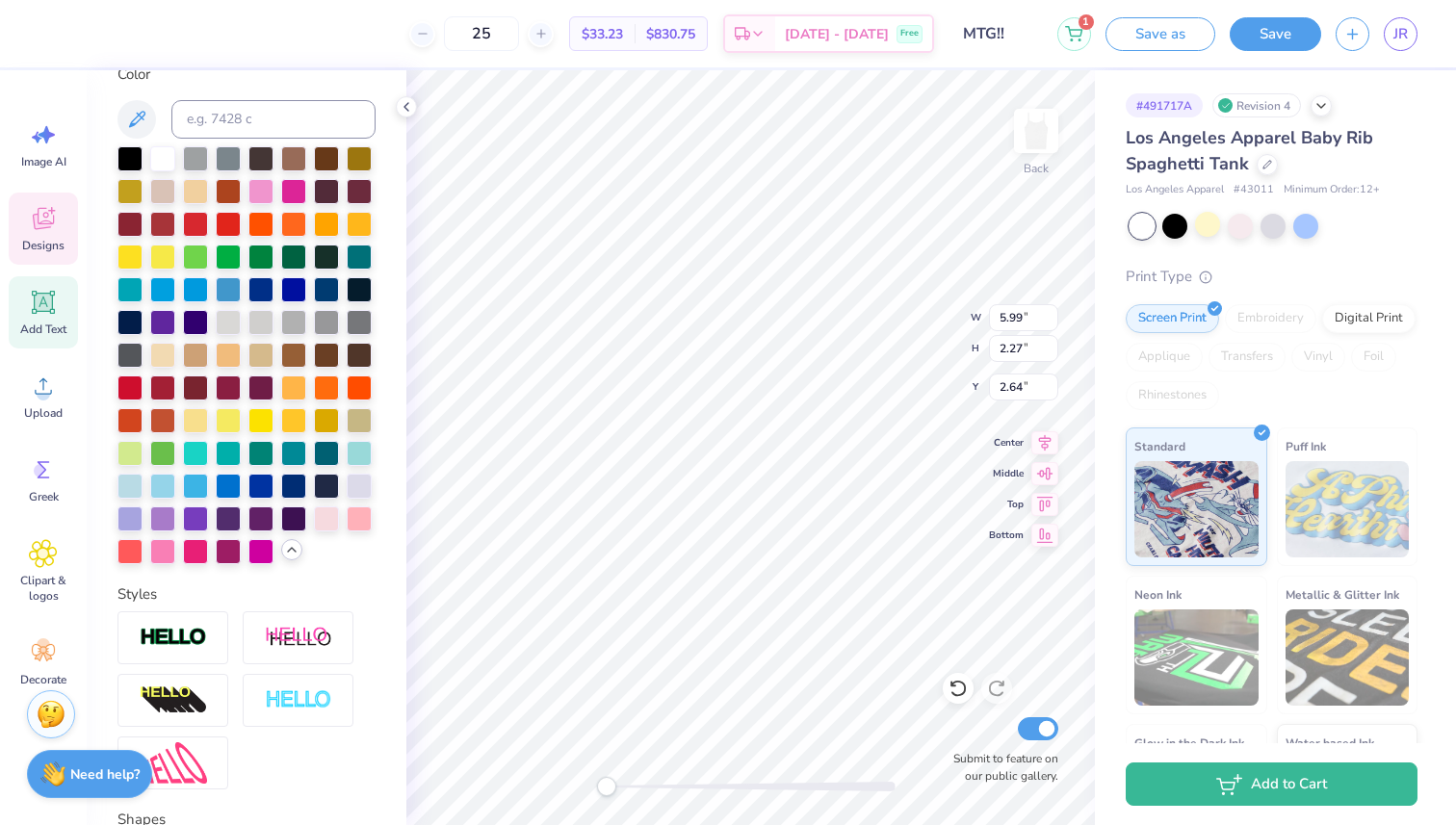
scroll to position [0, 0]
type textarea "D"
type textarea "Sigma Delta Tau"
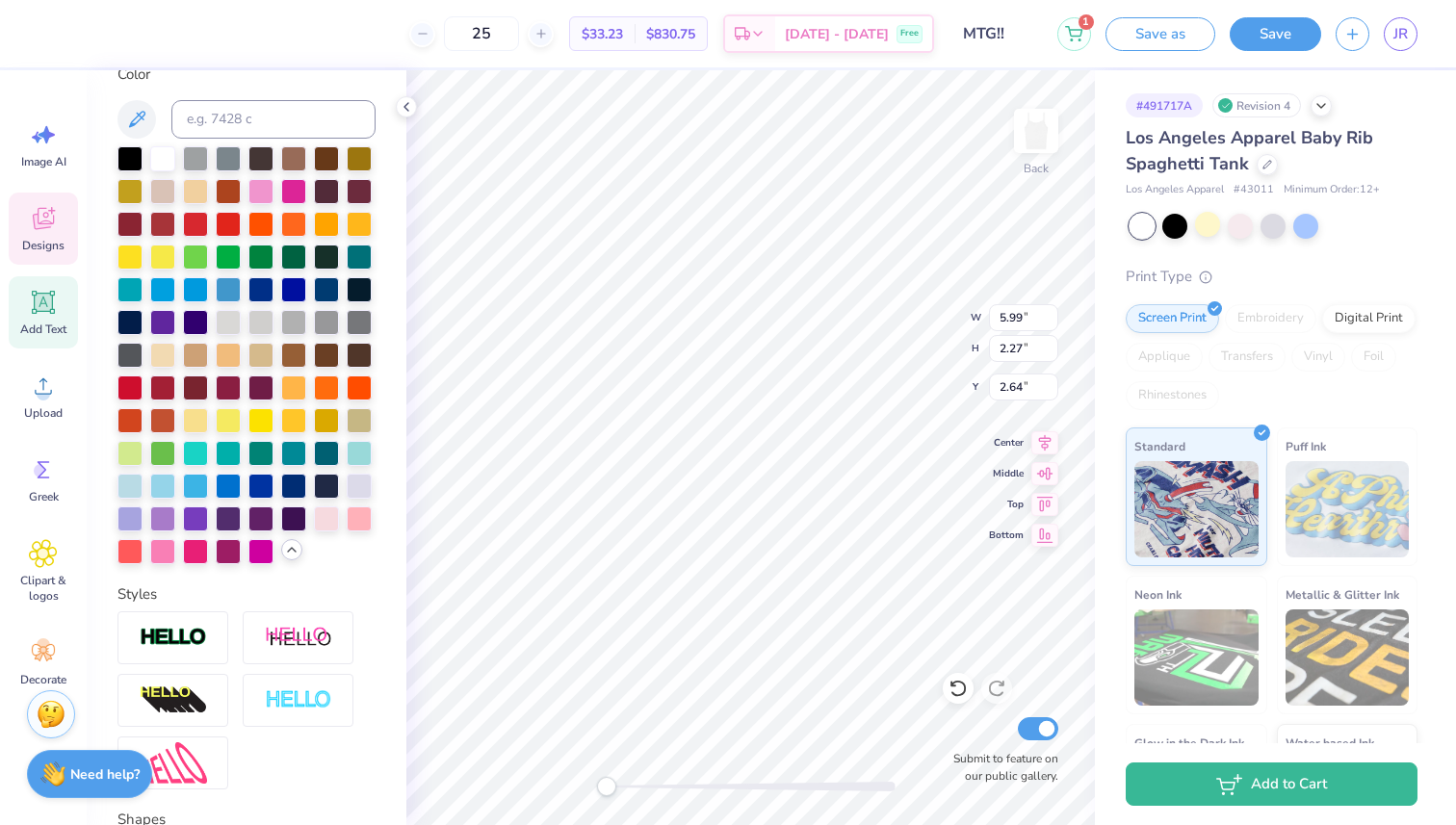
type input "6.67"
type input "7.94"
type input "0.52"
click at [237, 490] on div at bounding box center [227, 484] width 25 height 25
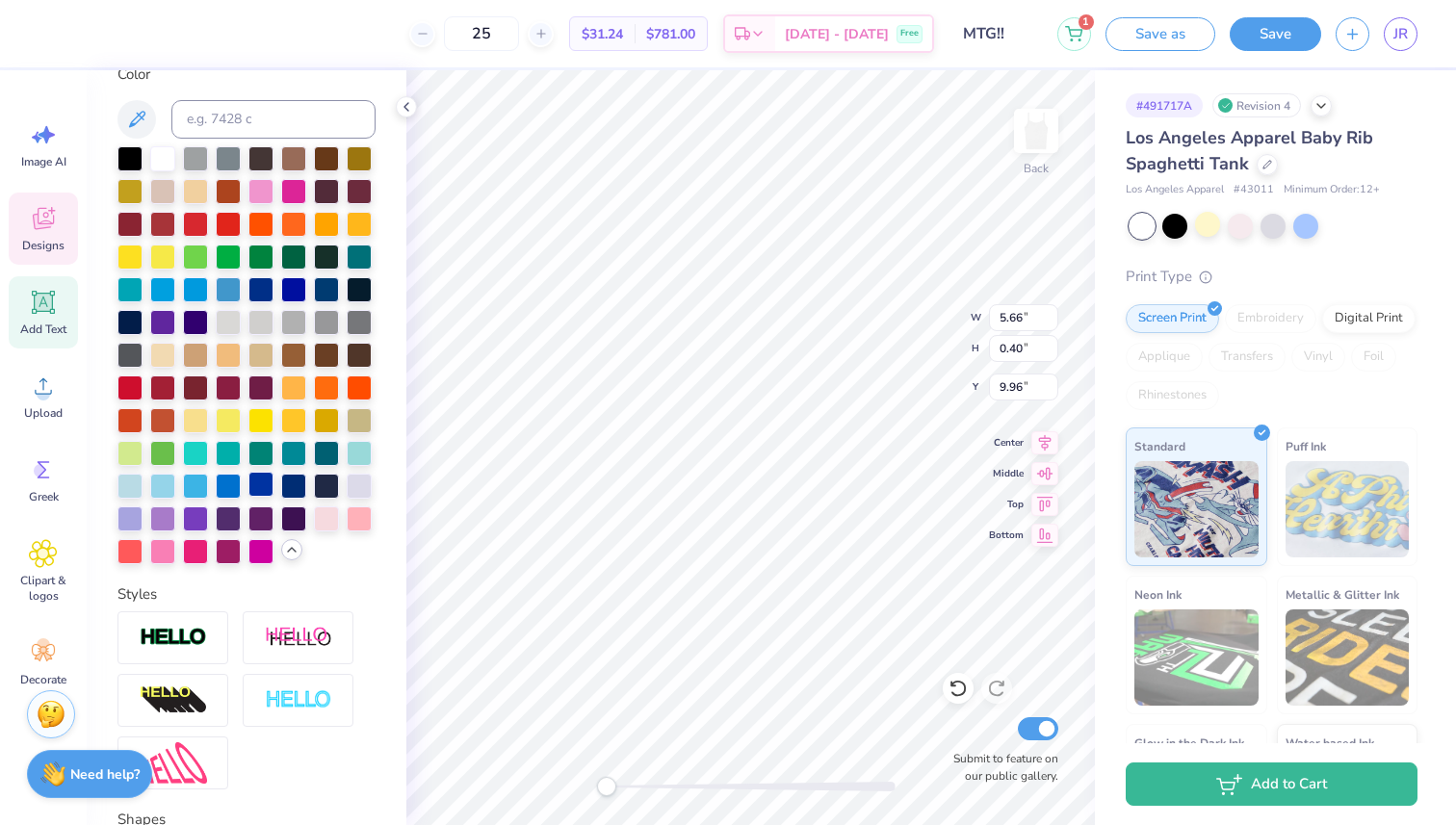
type input "5.66"
type input "0.40"
type input "9.96"
type input "1.26"
type input "1.38"
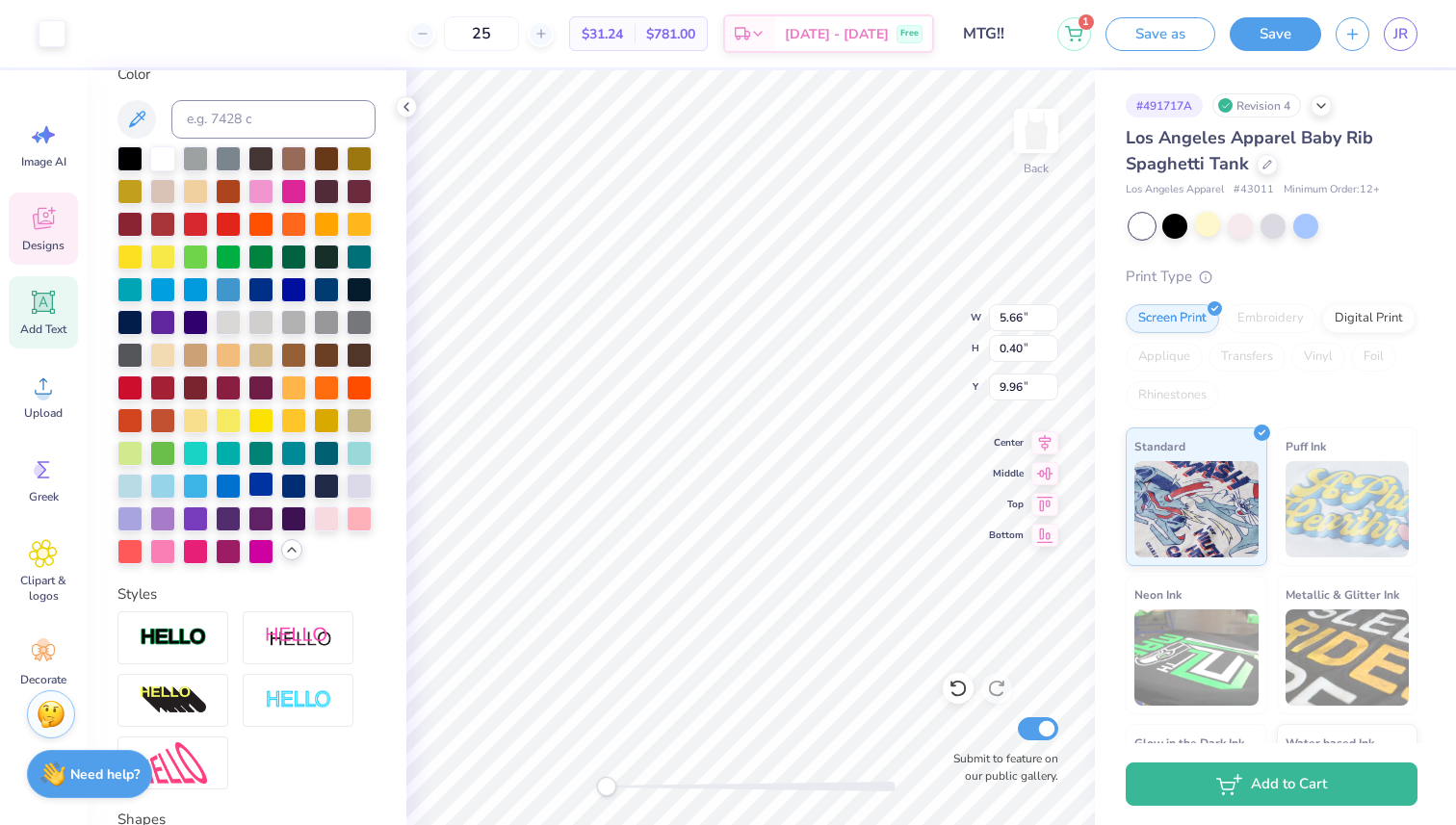
type input "6.50"
click at [290, 545] on icon at bounding box center [292, 550] width 16 height 16
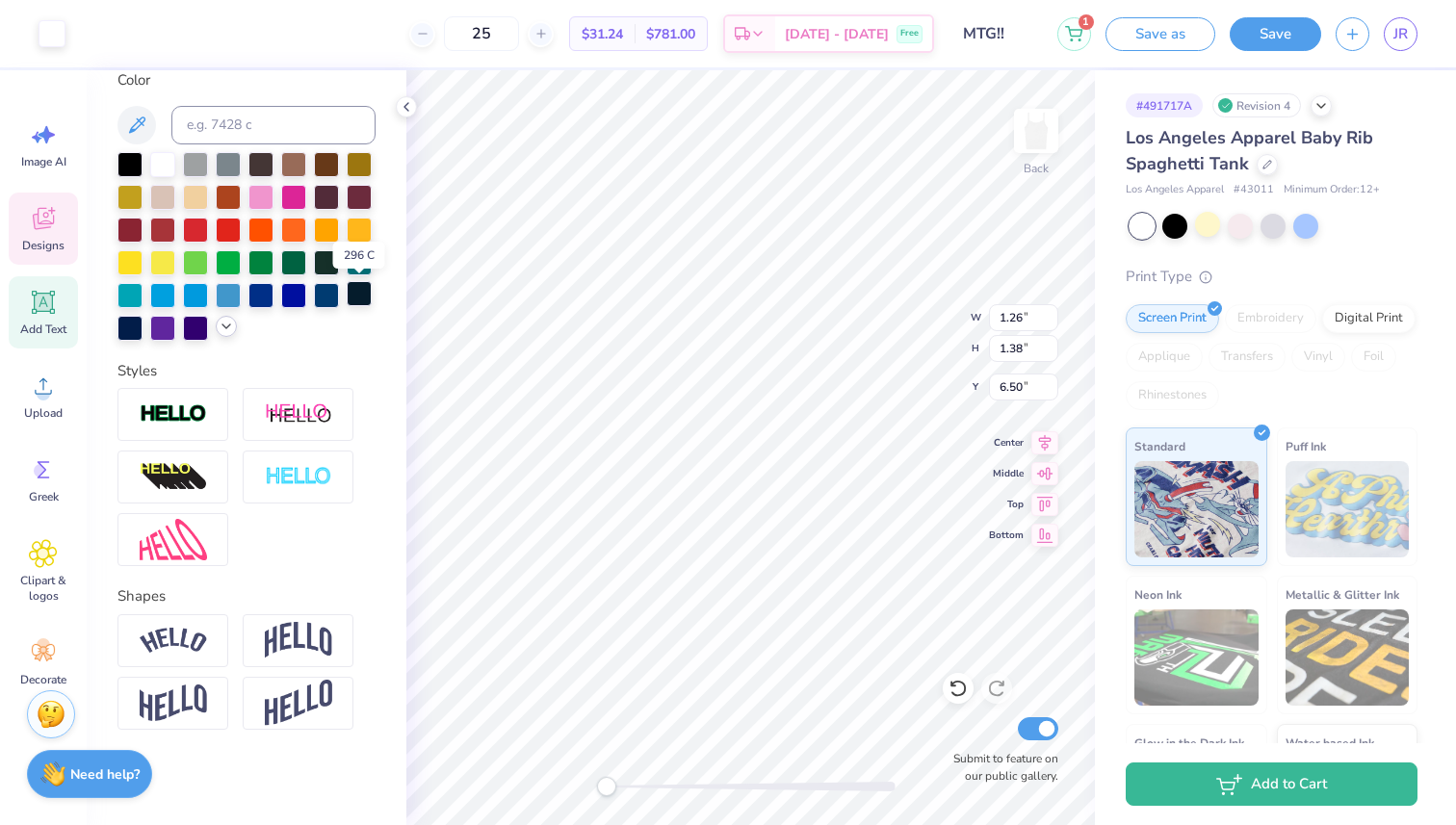
click at [361, 296] on div at bounding box center [359, 294] width 25 height 25
type textarea "E"
type textarea "Fall Bid Day 2025"
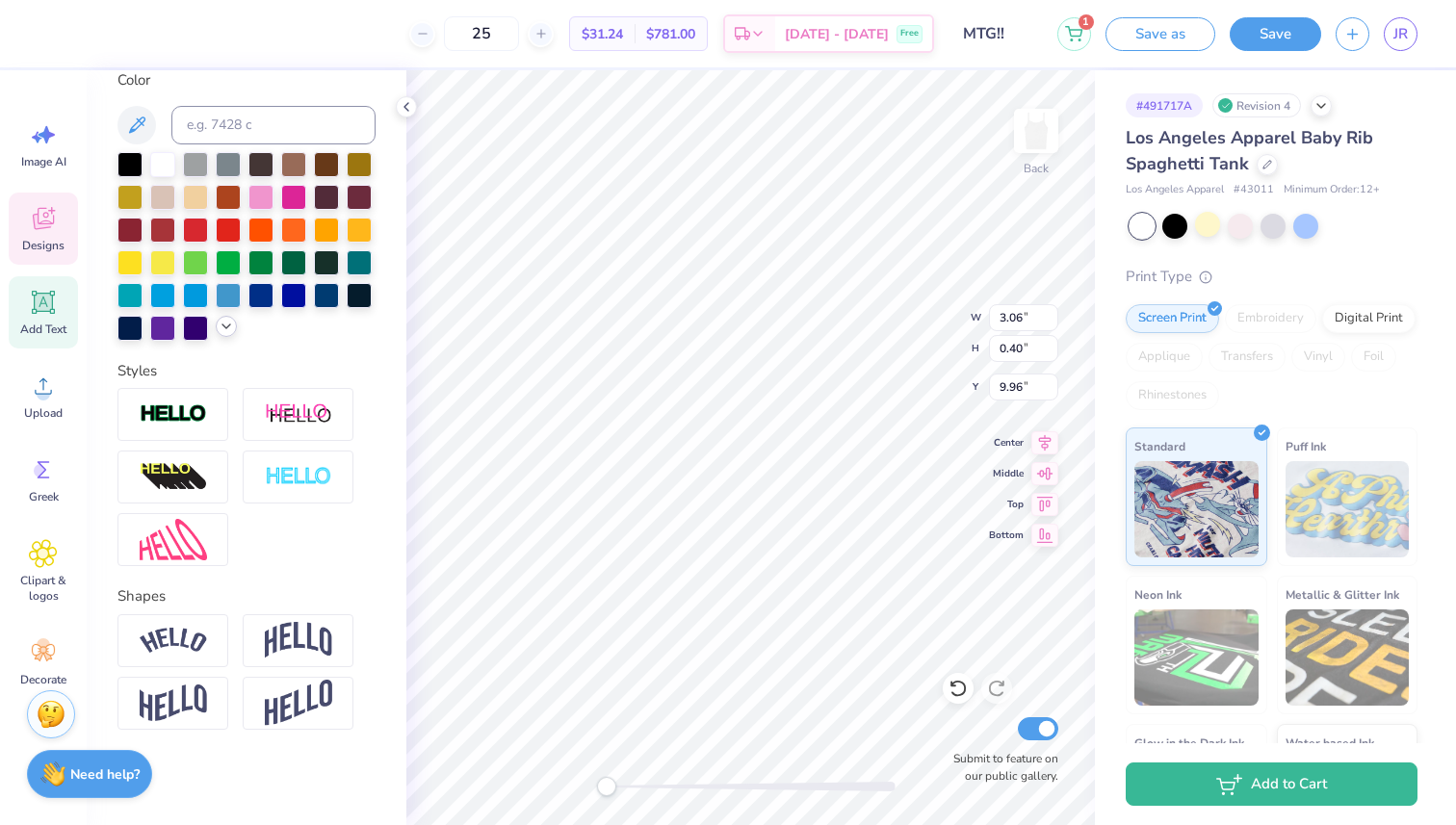
scroll to position [0, 6]
type input "1.26"
type input "1.38"
type input "6.50"
click at [356, 297] on div at bounding box center [359, 294] width 25 height 25
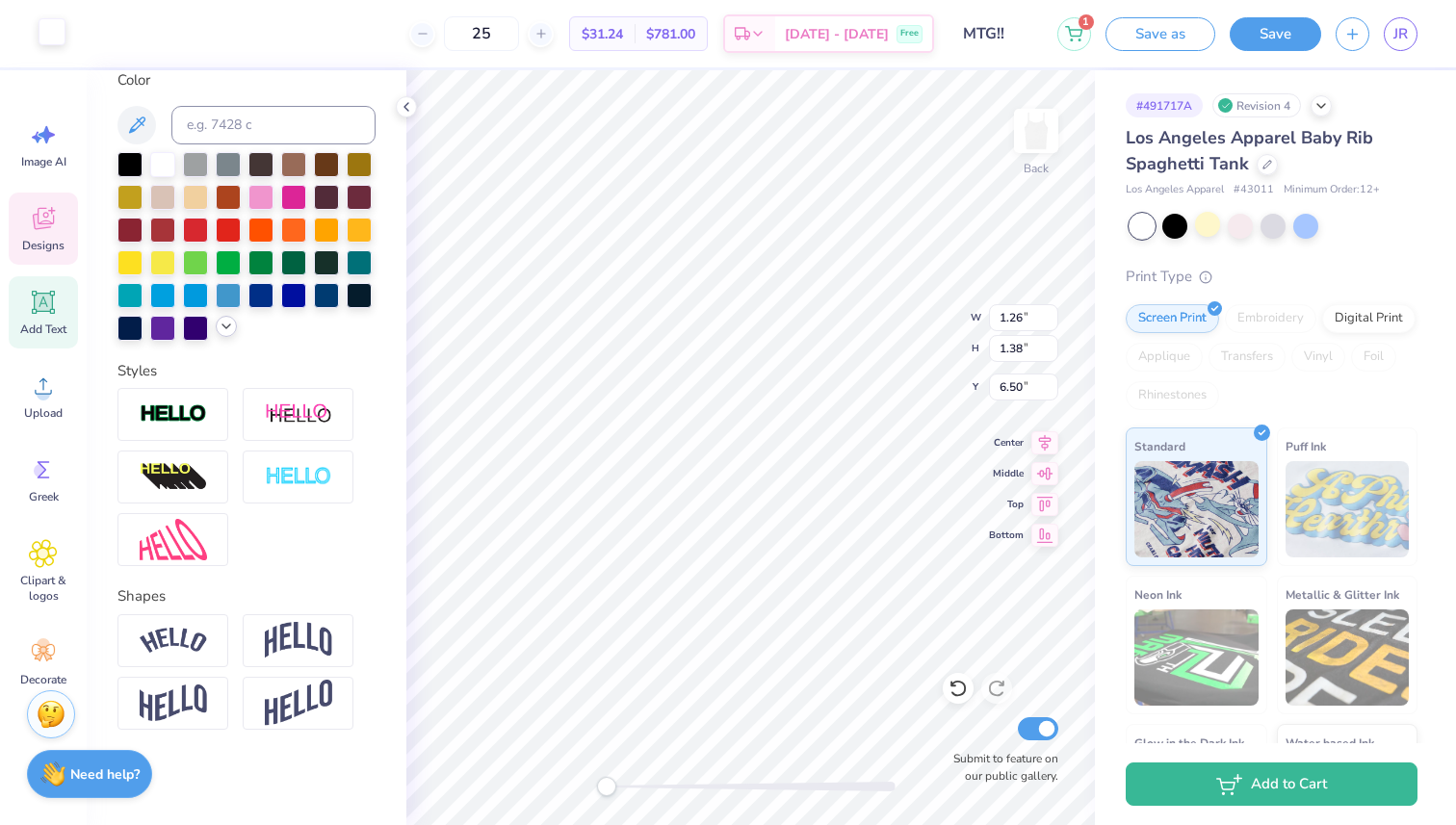
click at [46, 28] on div at bounding box center [52, 31] width 27 height 27
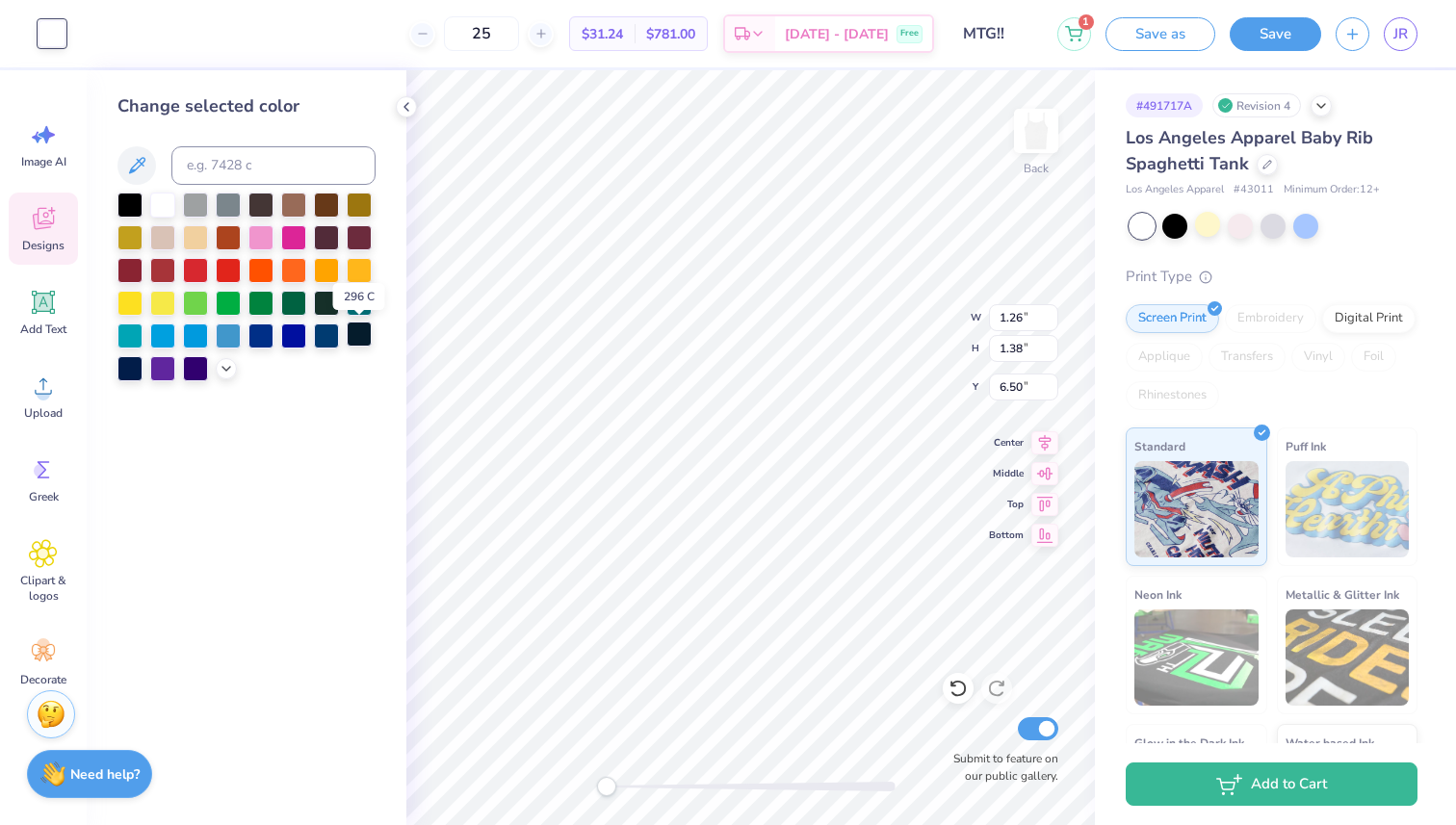
click at [364, 330] on div at bounding box center [359, 333] width 25 height 25
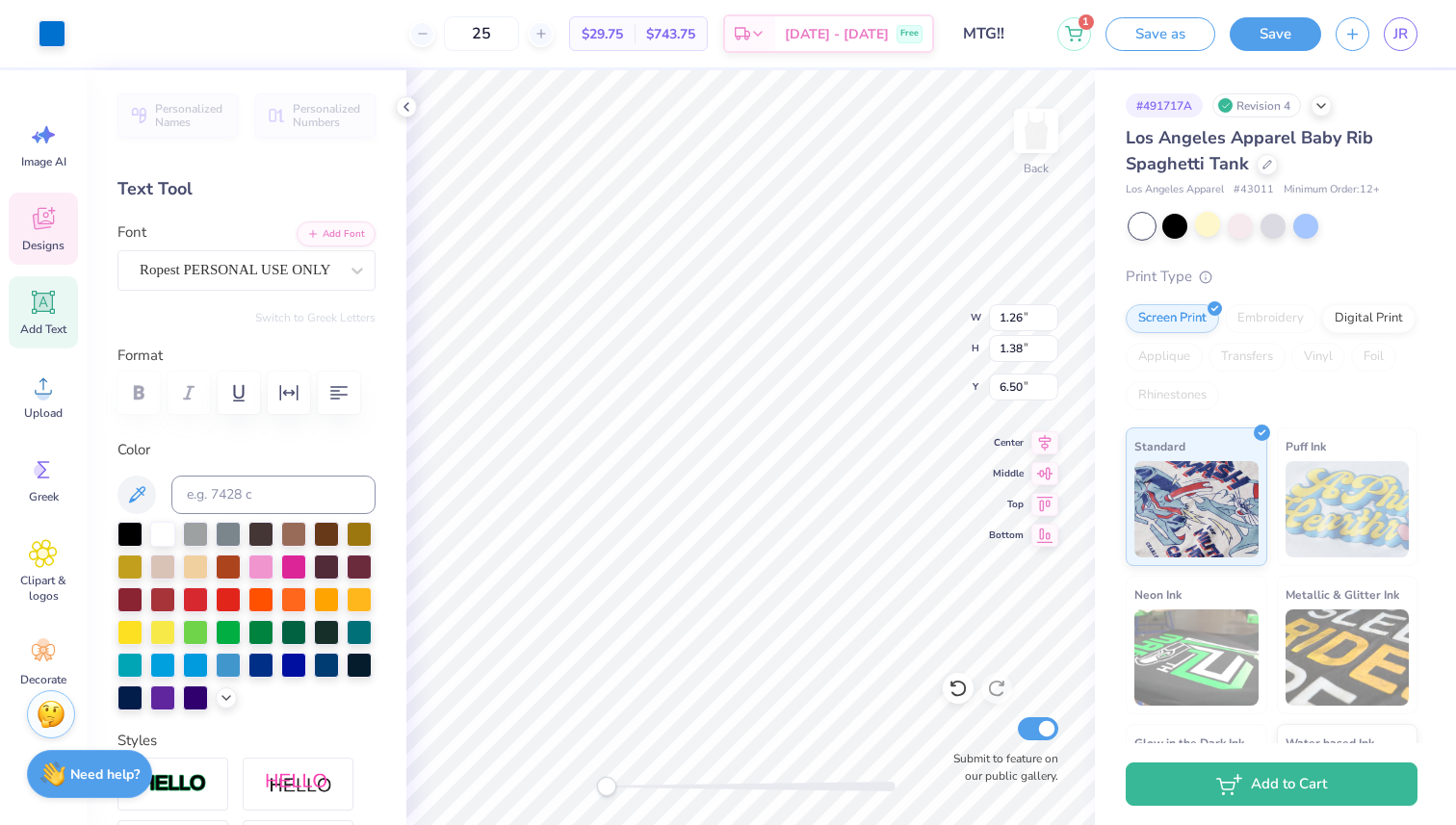
type input "6.67"
type input "7.94"
type input "0.50"
type input "7.06"
type input "5.06"
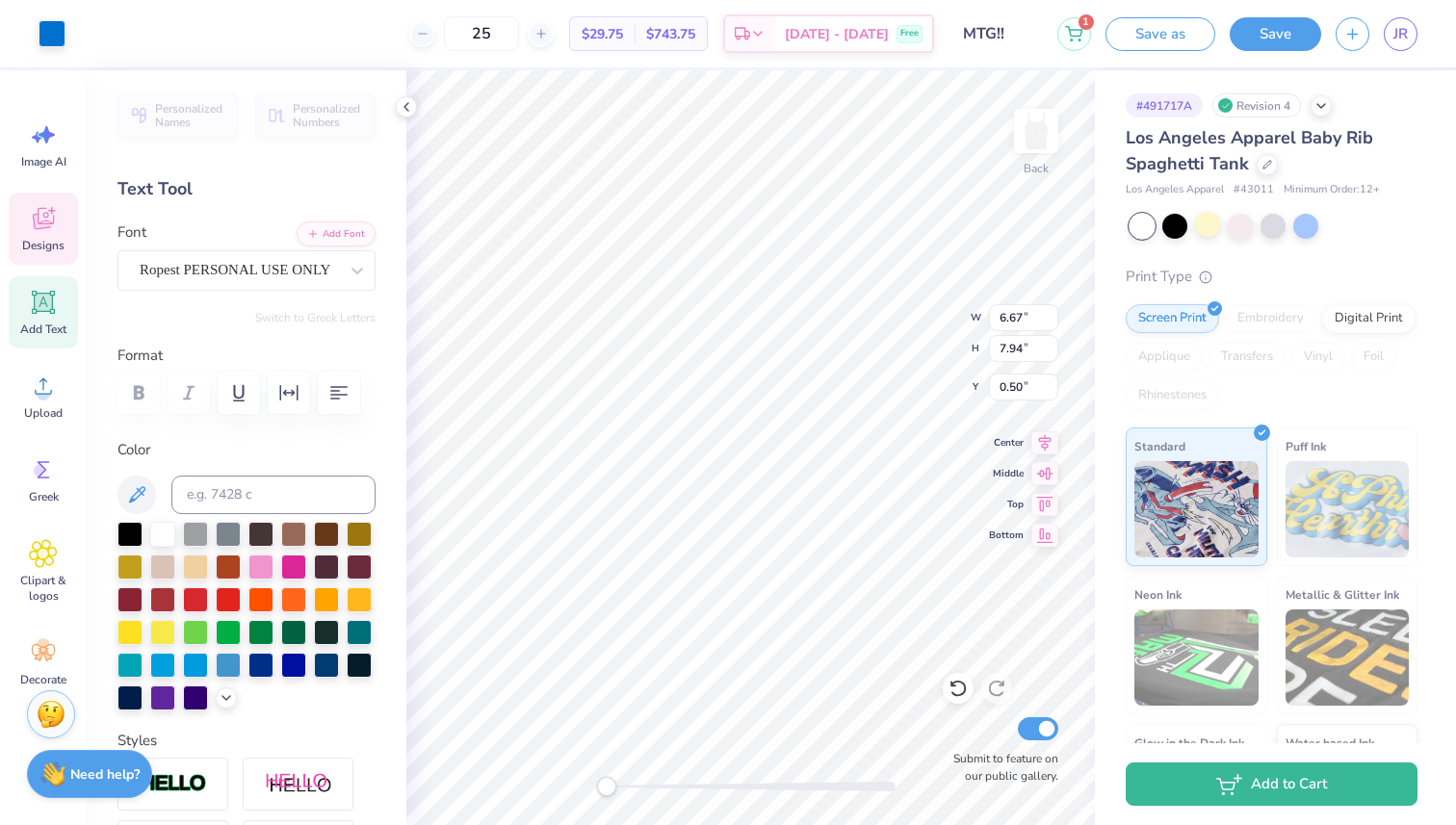
type input "4.69"
click at [219, 693] on icon at bounding box center [226, 696] width 16 height 16
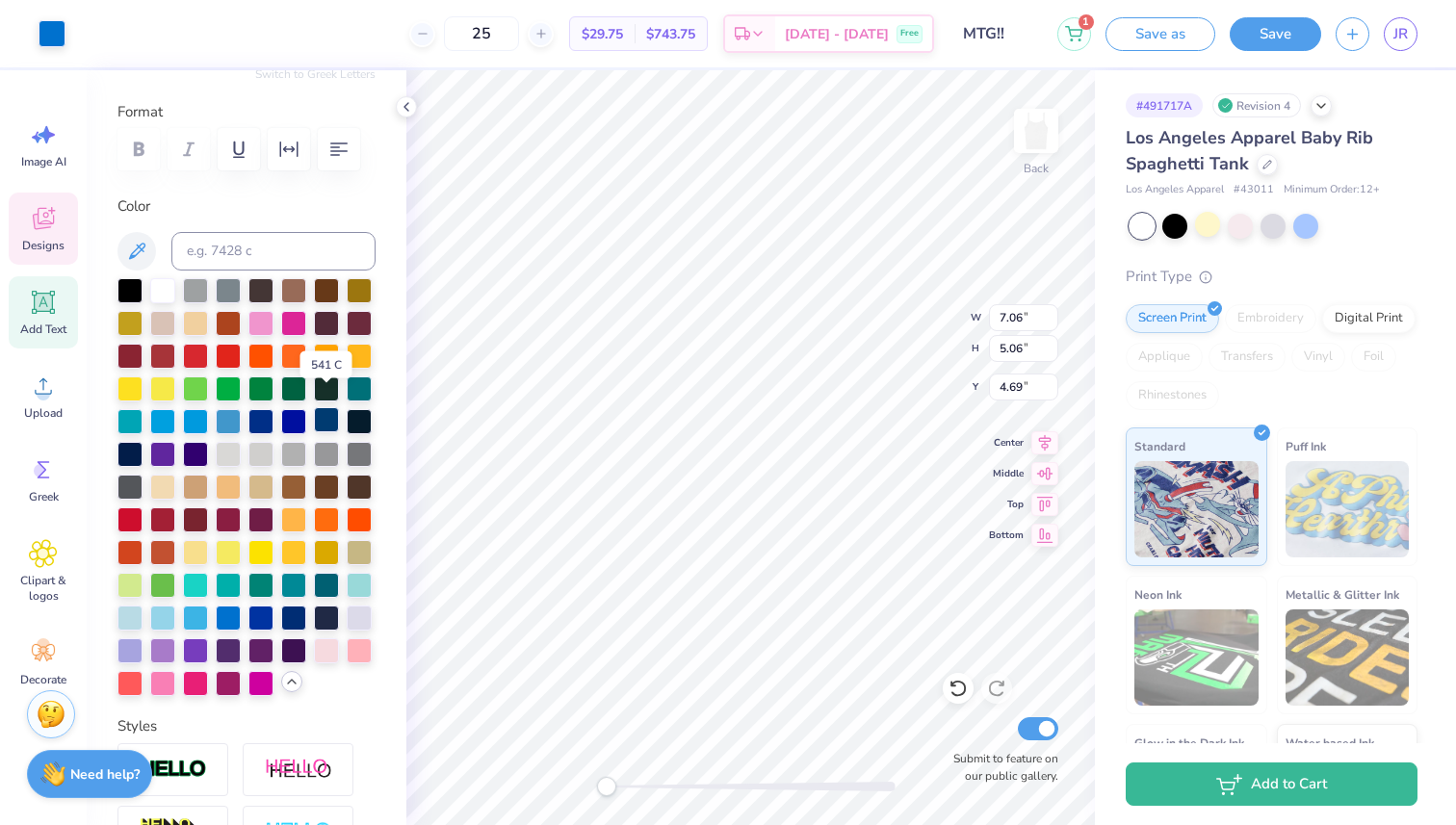
scroll to position [261, 0]
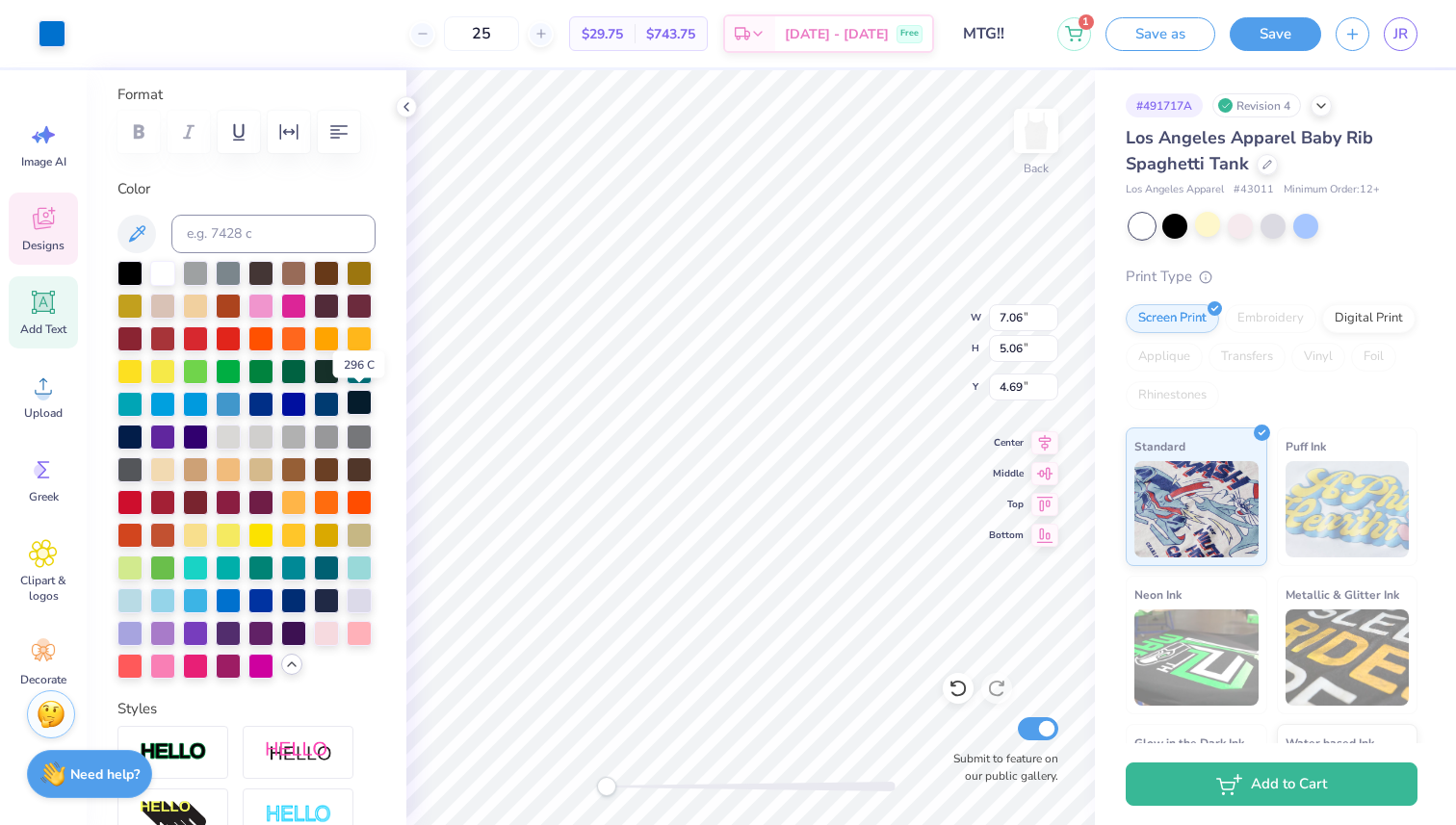
click at [355, 402] on div at bounding box center [359, 402] width 25 height 25
click at [231, 596] on div at bounding box center [227, 598] width 25 height 25
click at [410, 109] on icon at bounding box center [407, 107] width 16 height 16
type input "0.44"
type input "0.51"
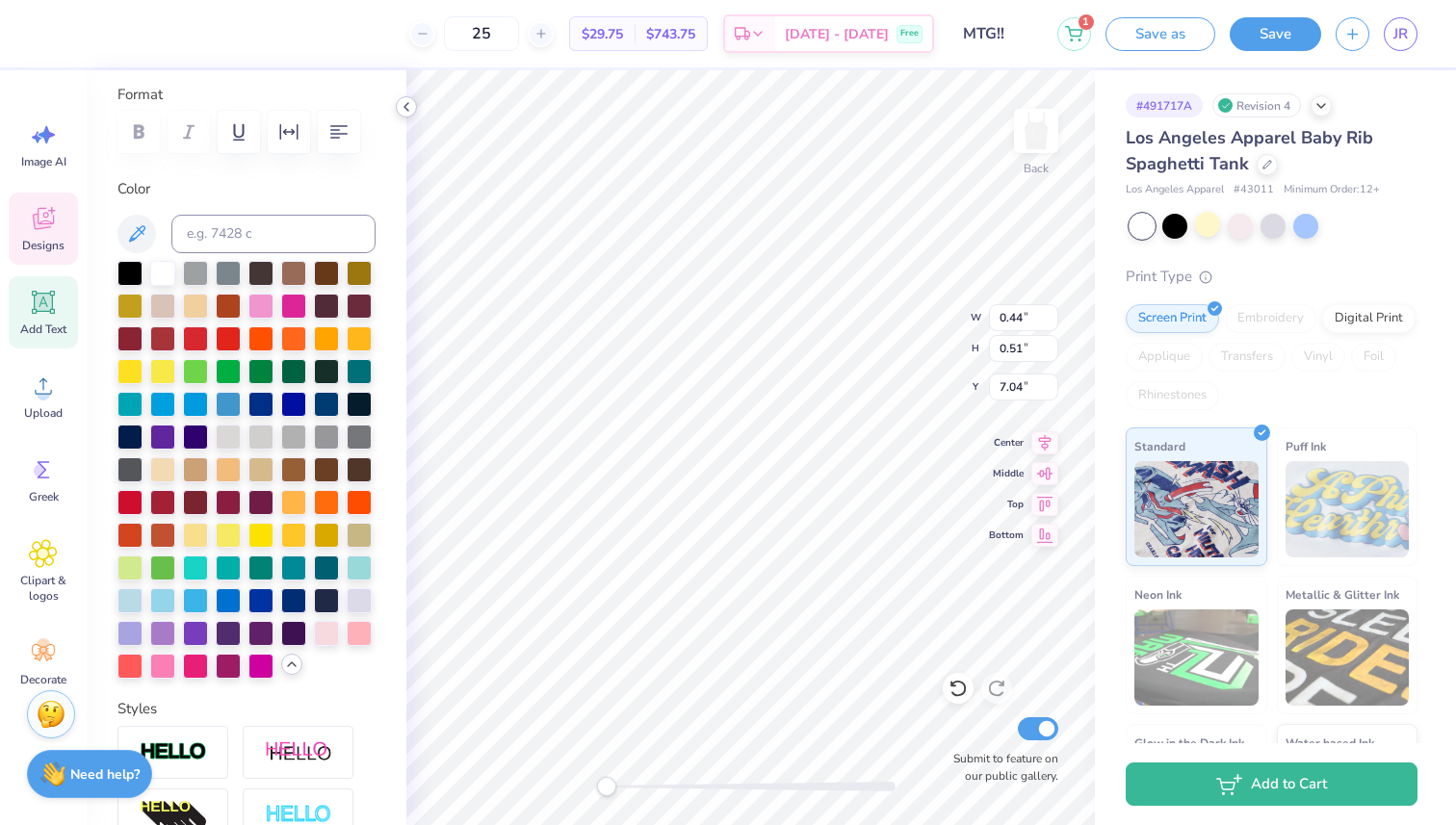
type input "7.04"
click at [165, 272] on div at bounding box center [162, 271] width 25 height 25
type textarea "Sigma Delta Tau"
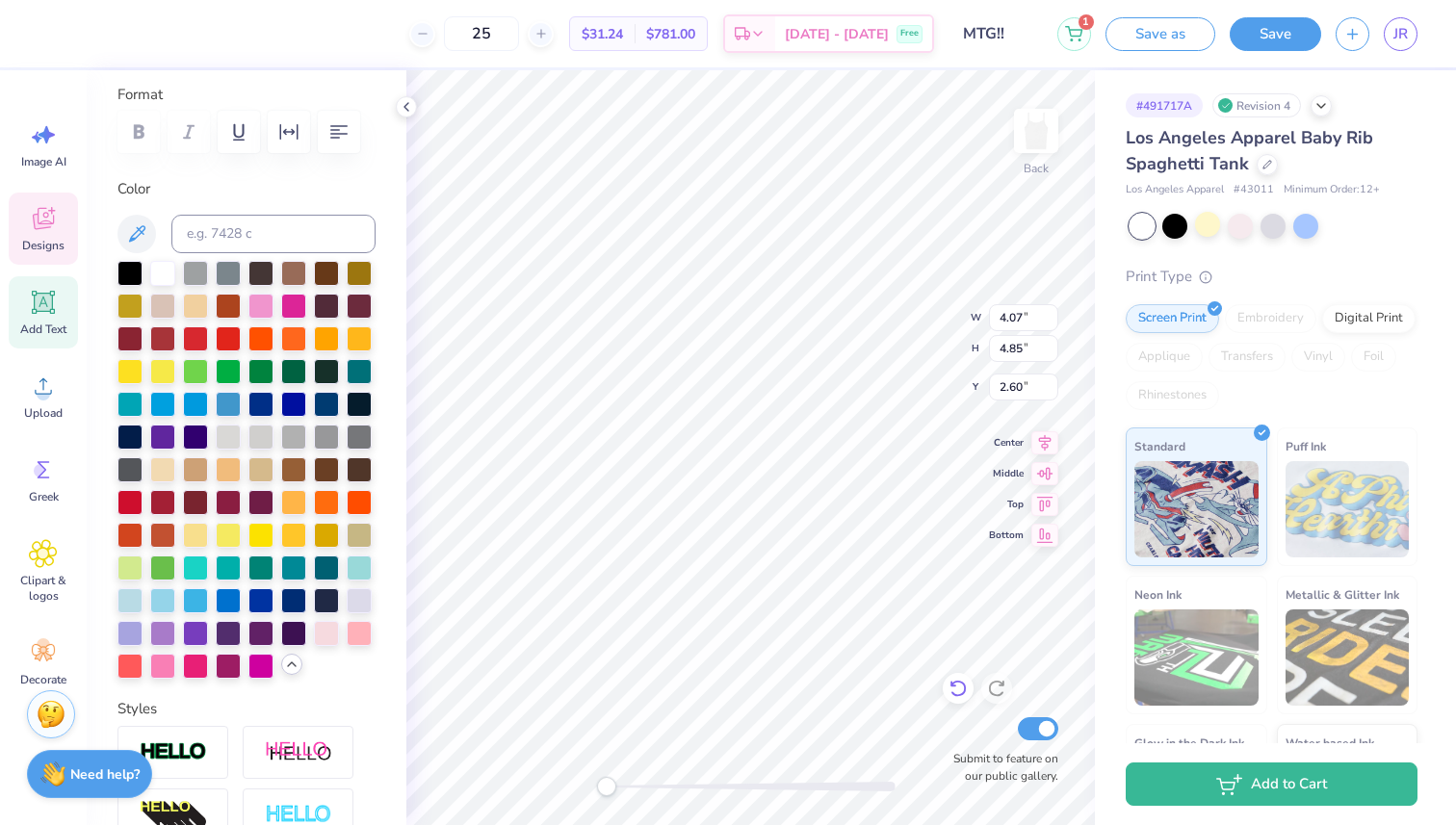
type textarea "Sigma Delta Tau"
click at [404, 106] on icon at bounding box center [407, 107] width 16 height 16
type textarea "Bid Day"
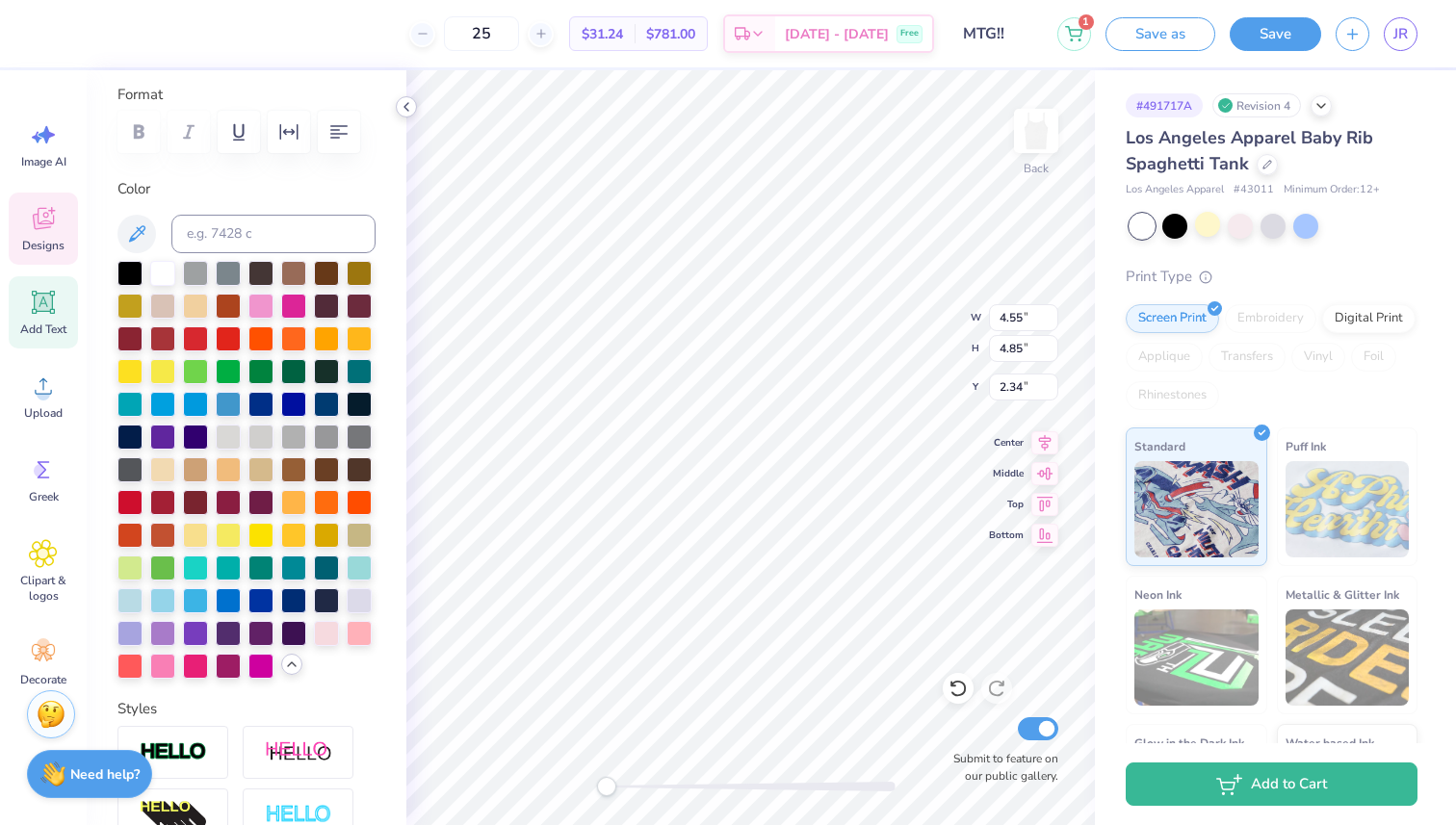
click at [414, 108] on icon at bounding box center [407, 107] width 16 height 16
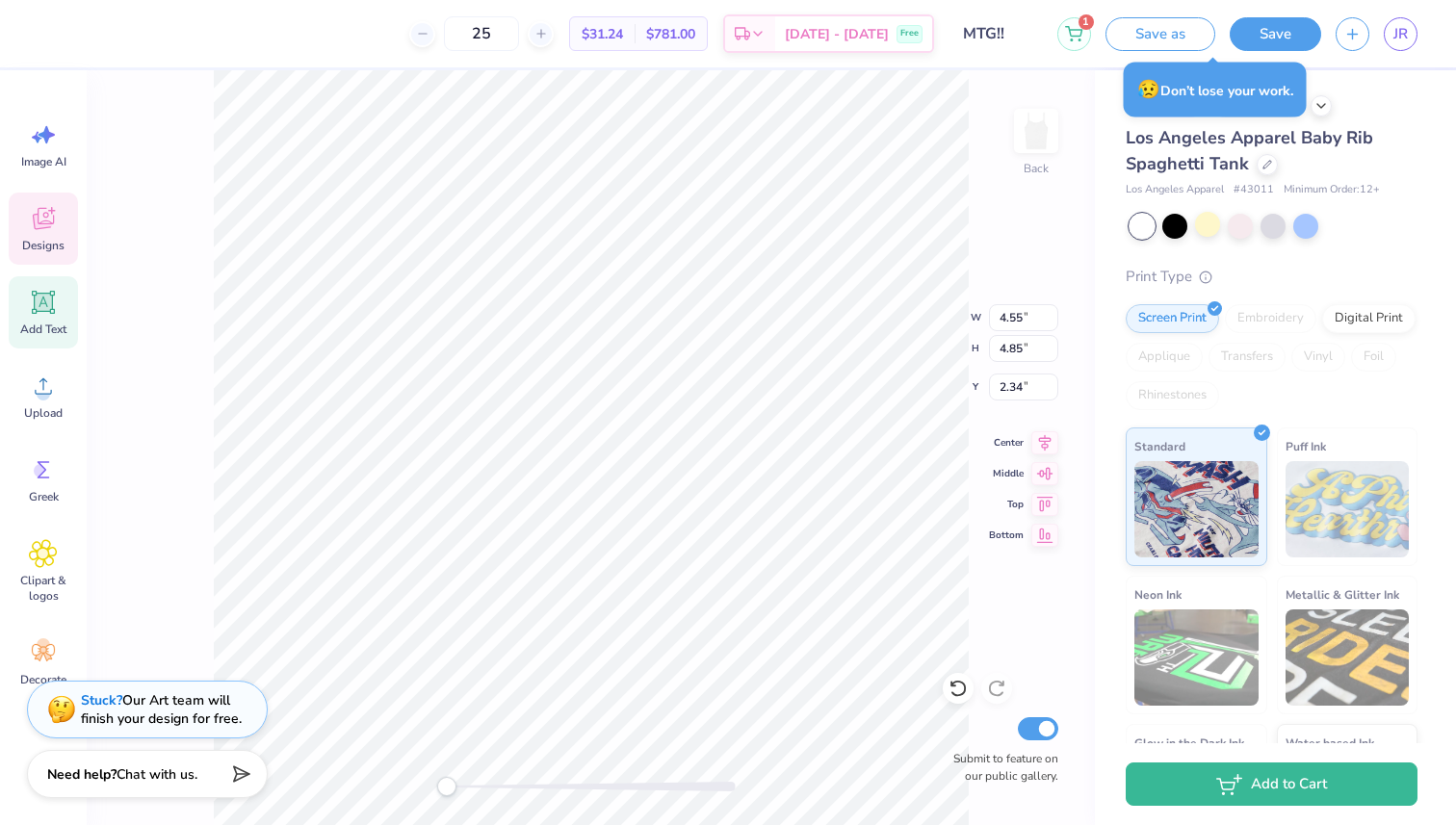
scroll to position [4, 1]
click at [58, 234] on div "Designs" at bounding box center [44, 228] width 69 height 72
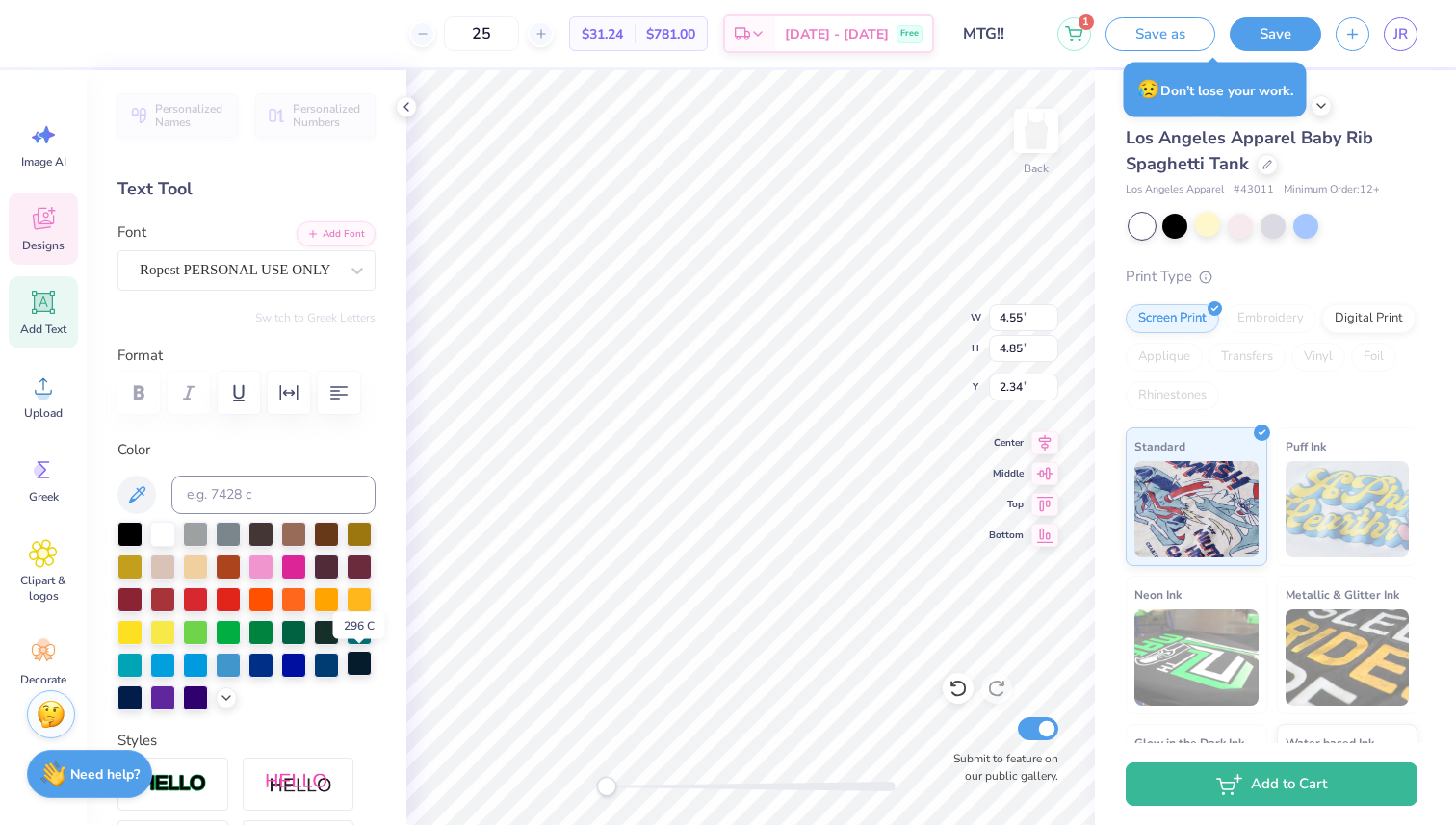
click at [362, 669] on div at bounding box center [359, 662] width 25 height 25
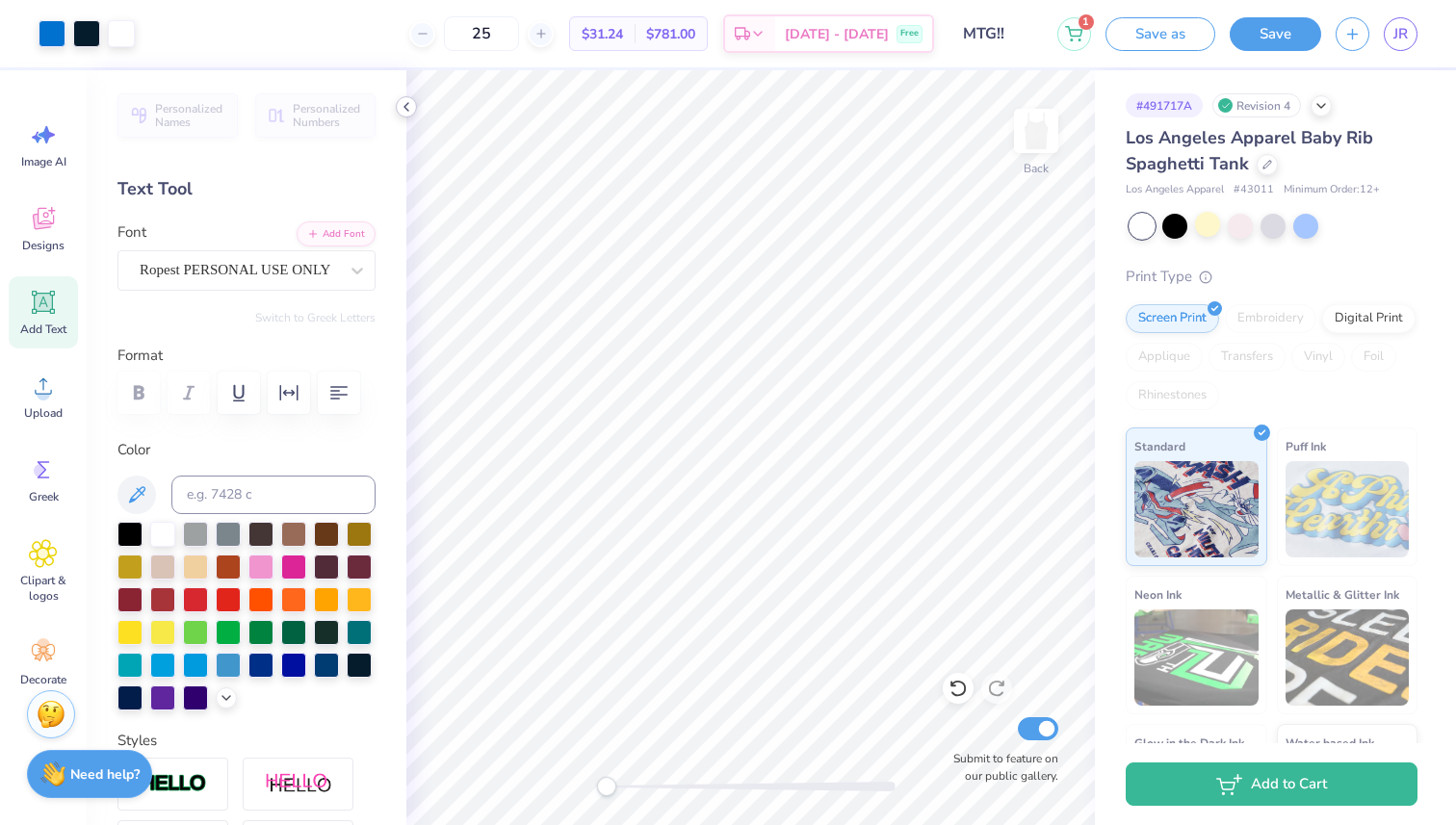
click at [409, 106] on icon at bounding box center [407, 107] width 16 height 16
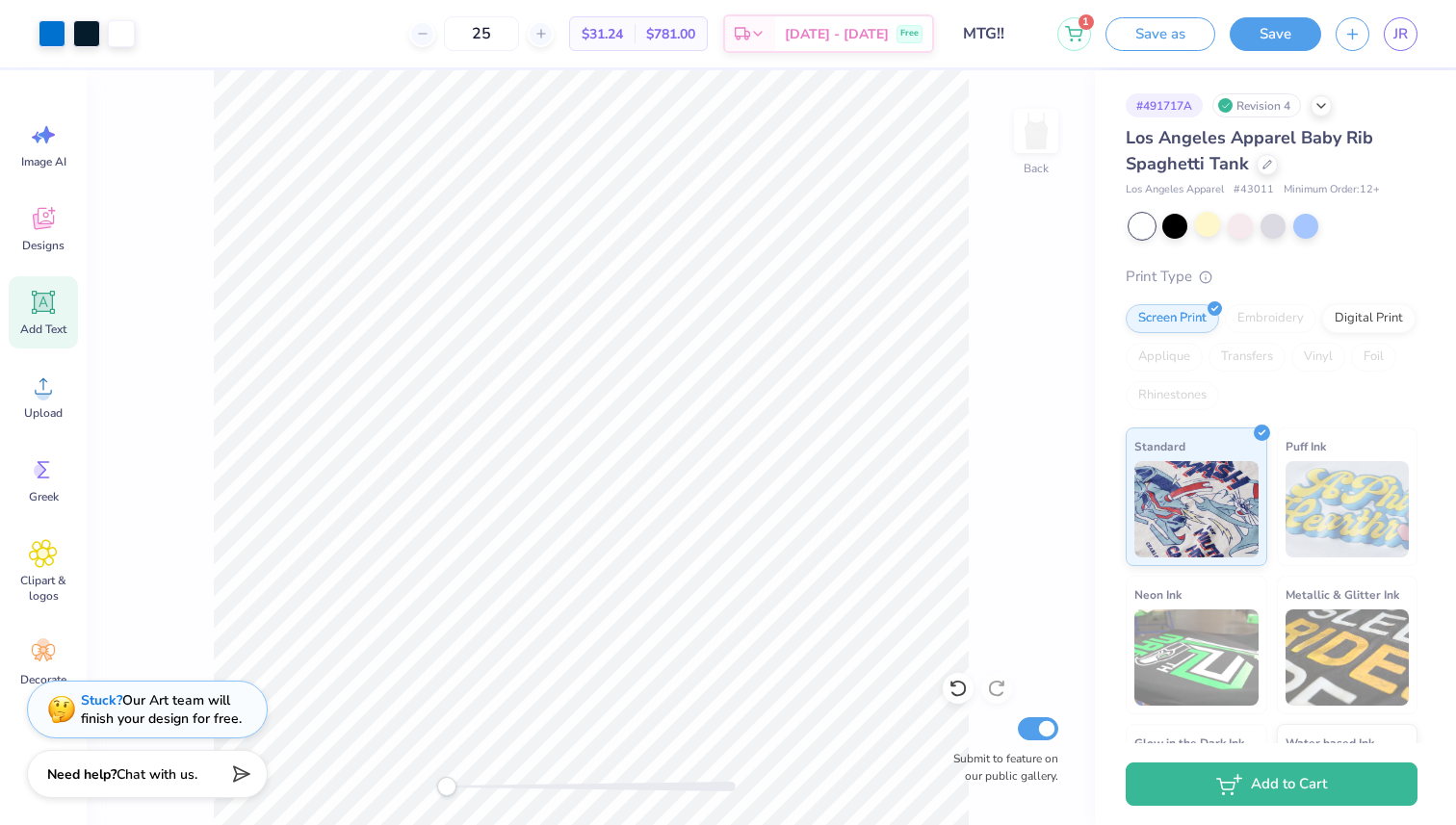
click at [1007, 36] on input "MTG!!" at bounding box center [995, 34] width 94 height 39
click at [1002, 33] on input "MTG!!" at bounding box center [995, 34] width 94 height 39
click at [1004, 33] on input "MTG!!" at bounding box center [995, 34] width 94 height 39
click at [997, 33] on input "MTG!!" at bounding box center [995, 34] width 94 height 39
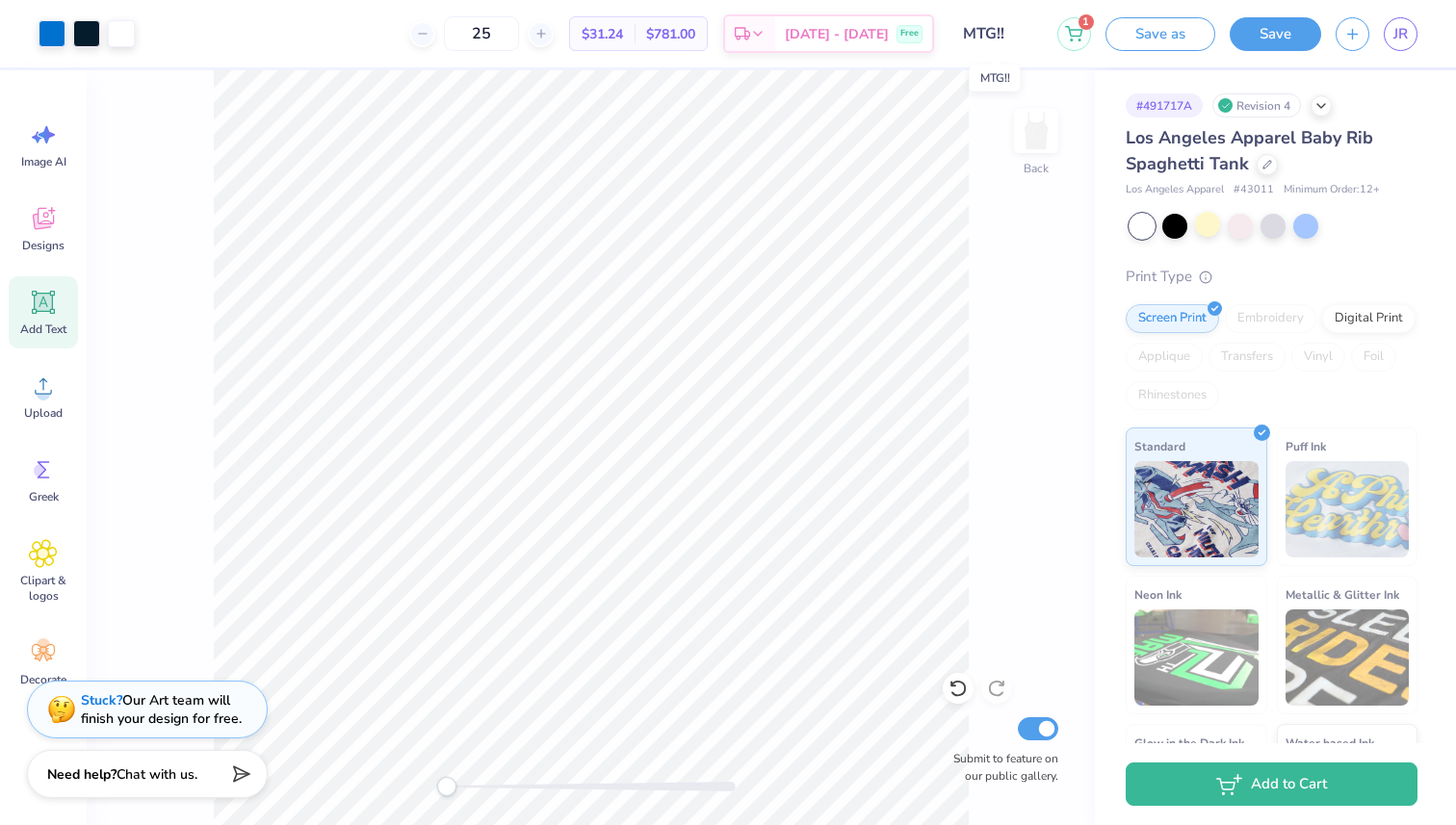
click at [997, 33] on input "MTG!!" at bounding box center [995, 34] width 94 height 39
click at [1001, 33] on input "MTG!!" at bounding box center [995, 34] width 94 height 39
click at [1165, 30] on button "Save as" at bounding box center [1160, 32] width 110 height 34
